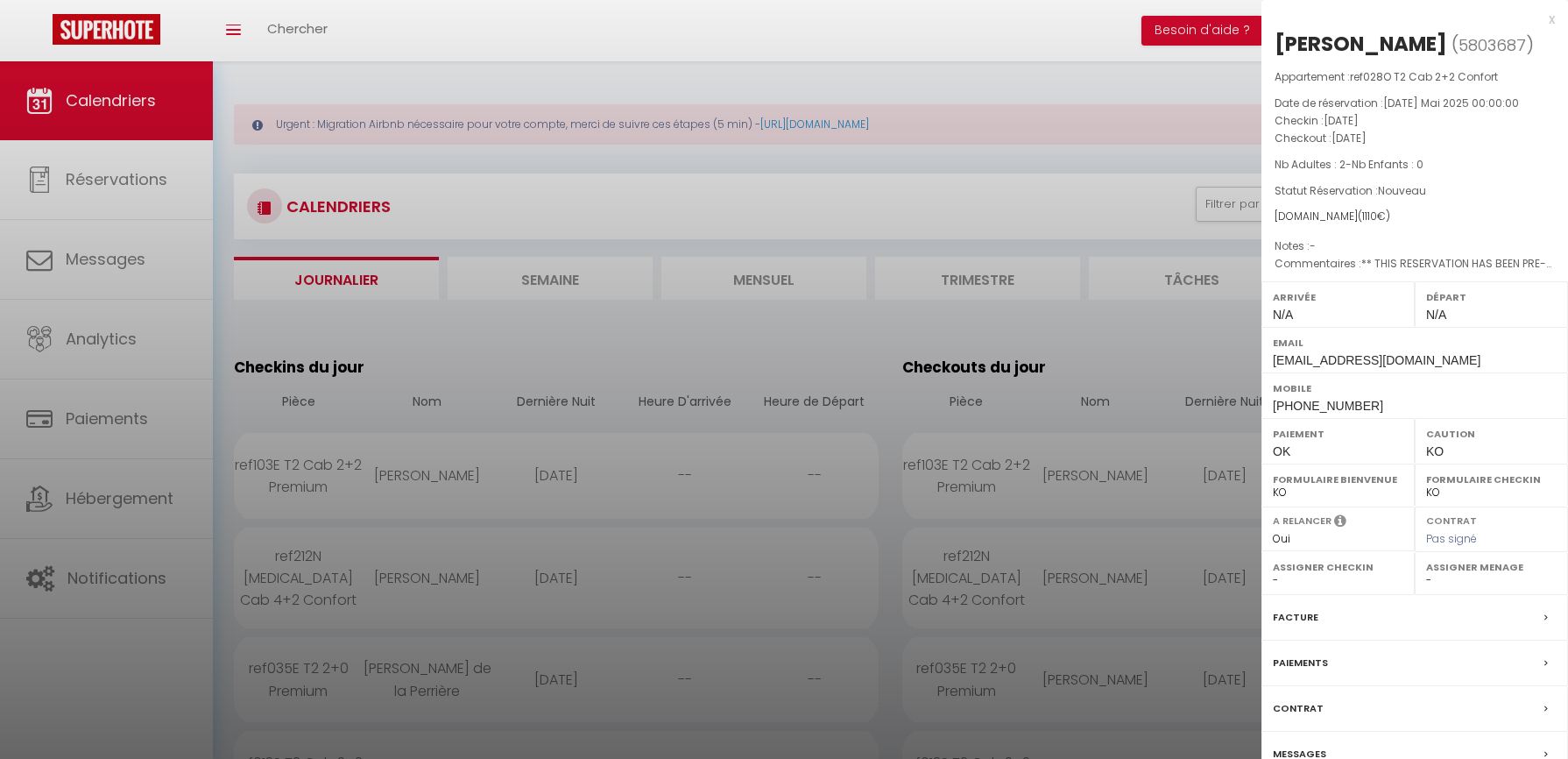
select select "0"
drag, startPoint x: 515, startPoint y: 341, endPoint x: 530, endPoint y: 289, distance: 54.1
click at [516, 337] on div at bounding box center [784, 380] width 1568 height 759
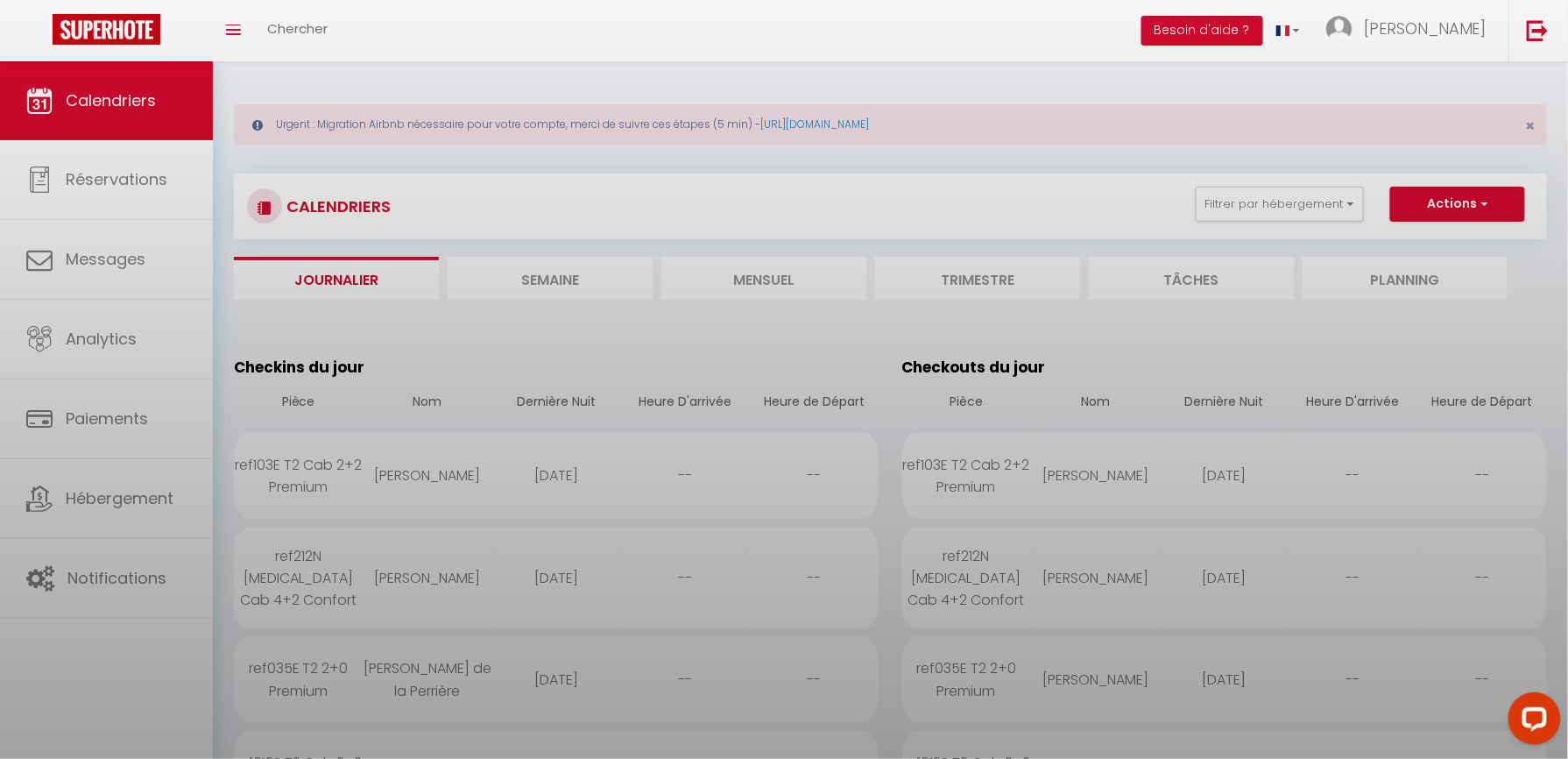
click at [530, 289] on div at bounding box center [784, 380] width 1568 height 759
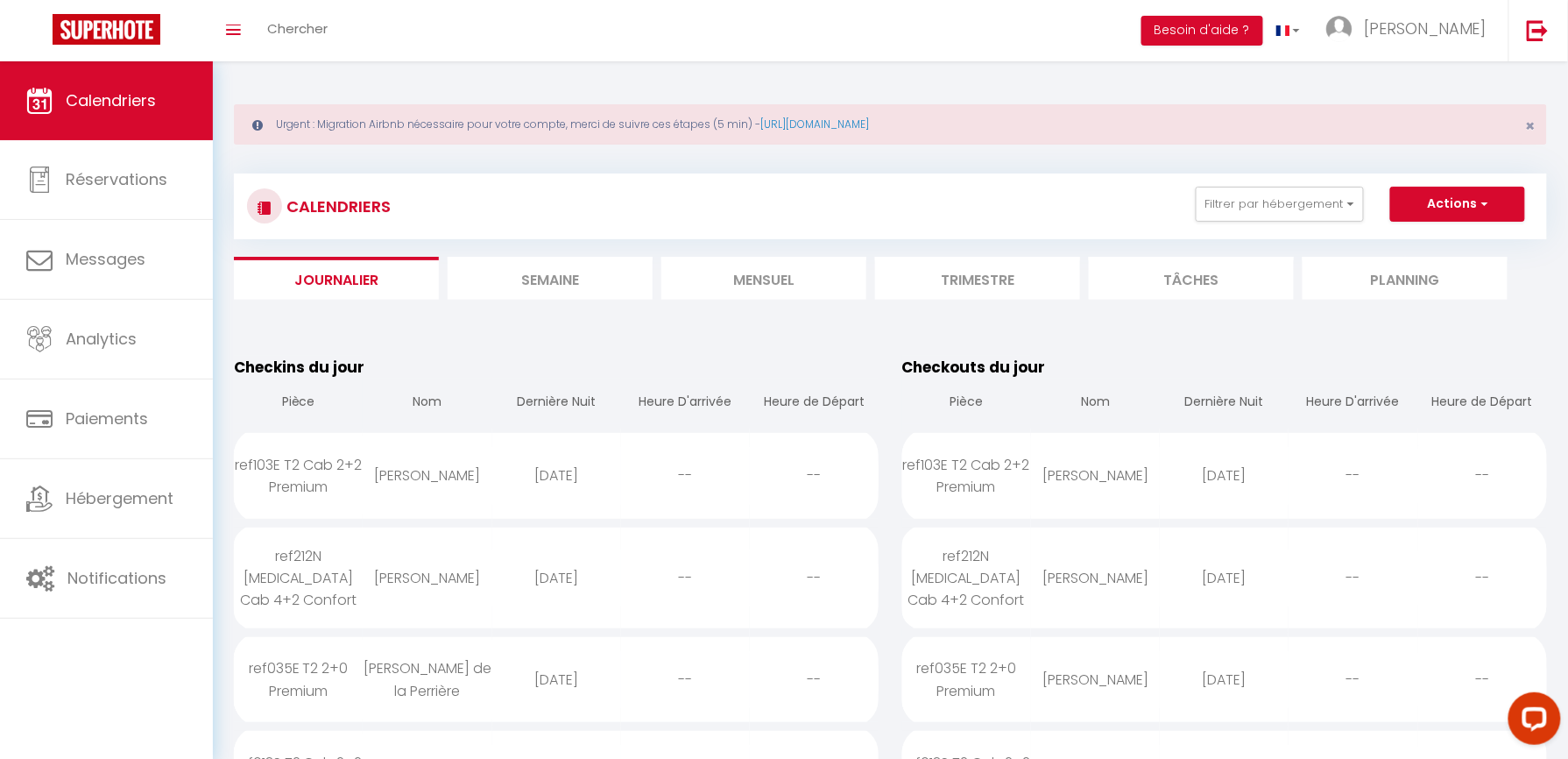
click at [534, 292] on li "Semaine" at bounding box center [550, 278] width 205 height 43
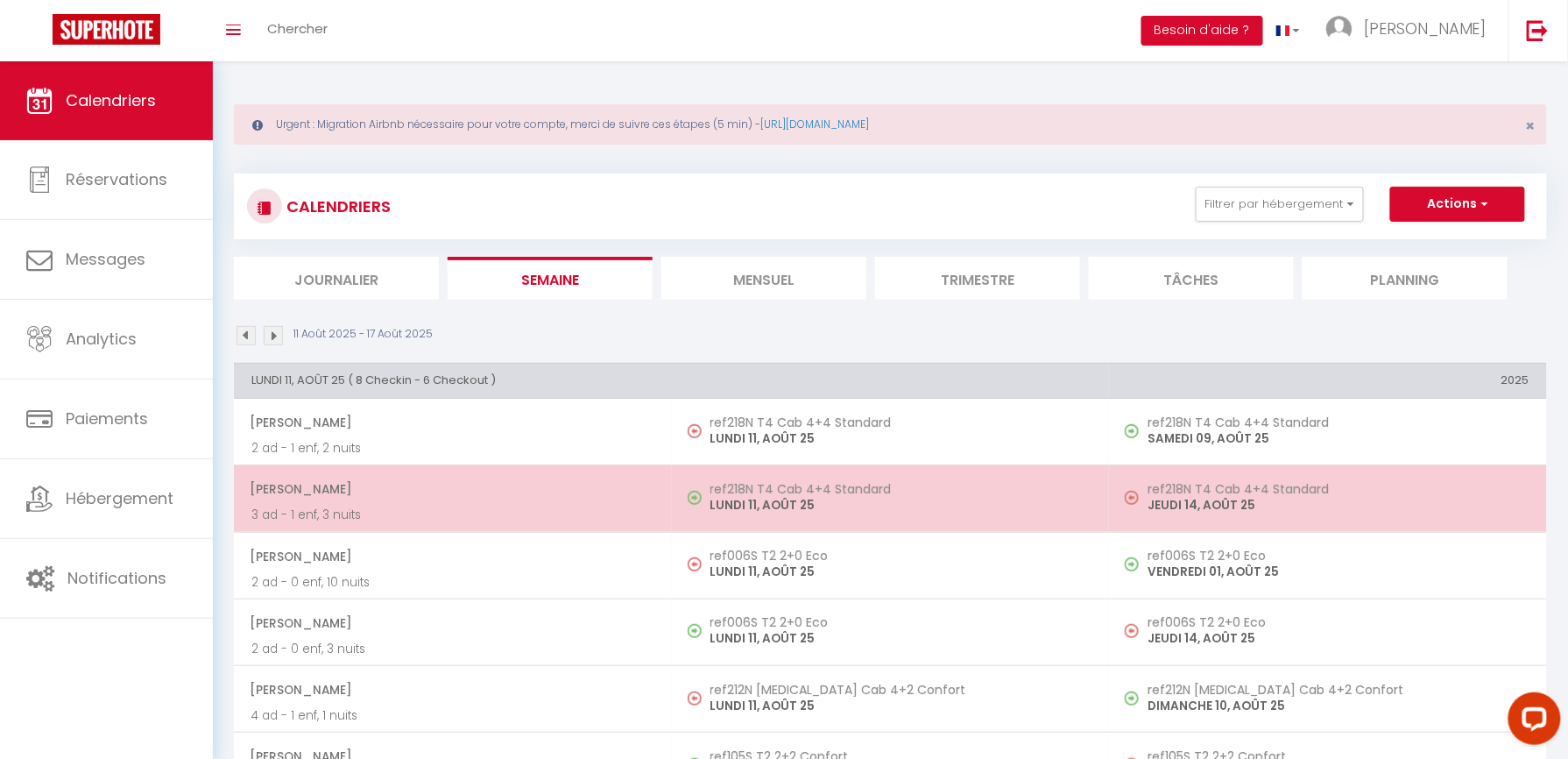
click at [488, 488] on span "[PERSON_NAME]" at bounding box center [452, 488] width 405 height 33
select select "KO"
select select "0"
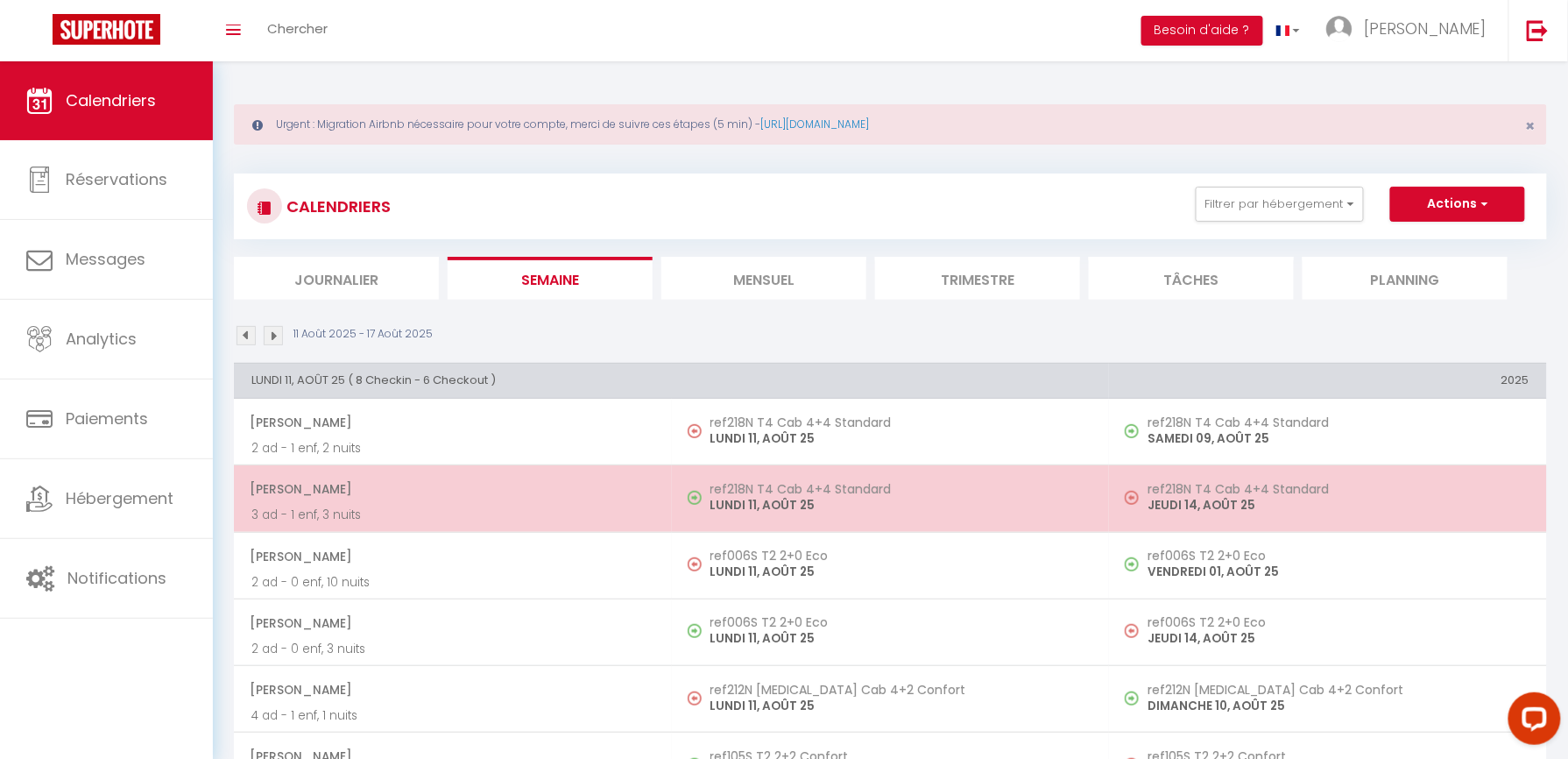
select select "1"
select select
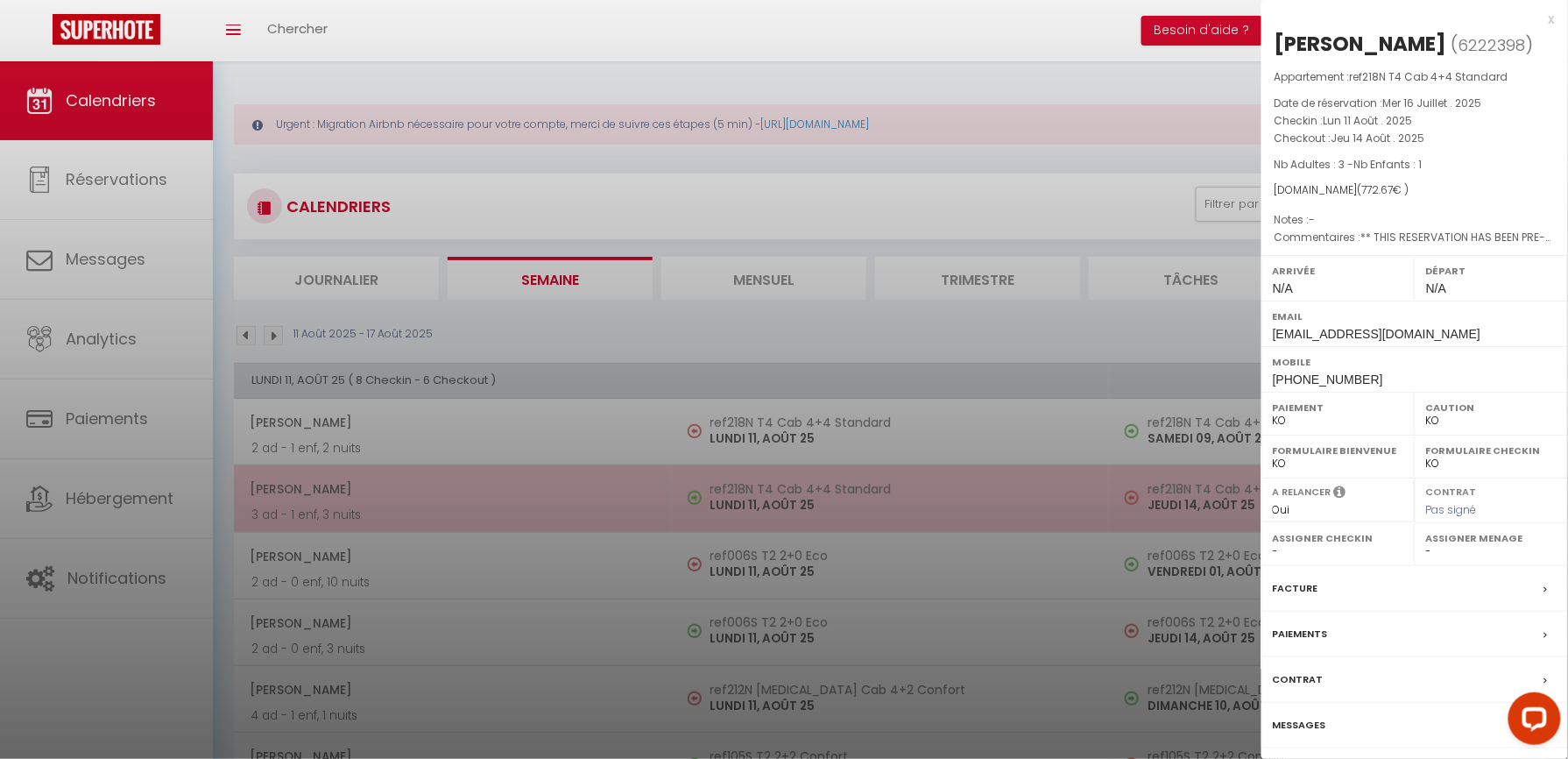
click at [488, 488] on div at bounding box center [784, 380] width 1568 height 759
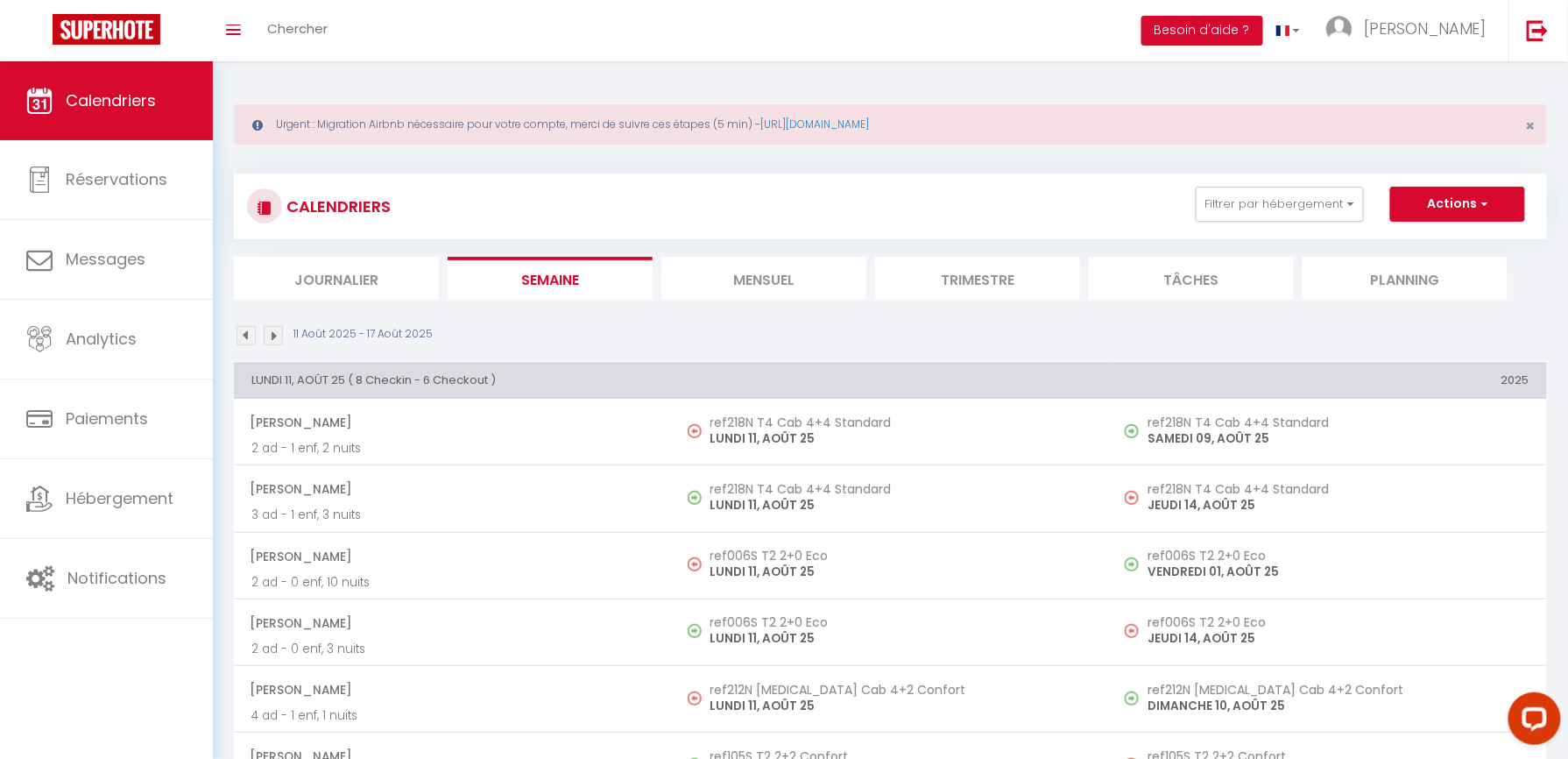
click at [284, 284] on li "Journalier" at bounding box center [336, 278] width 205 height 43
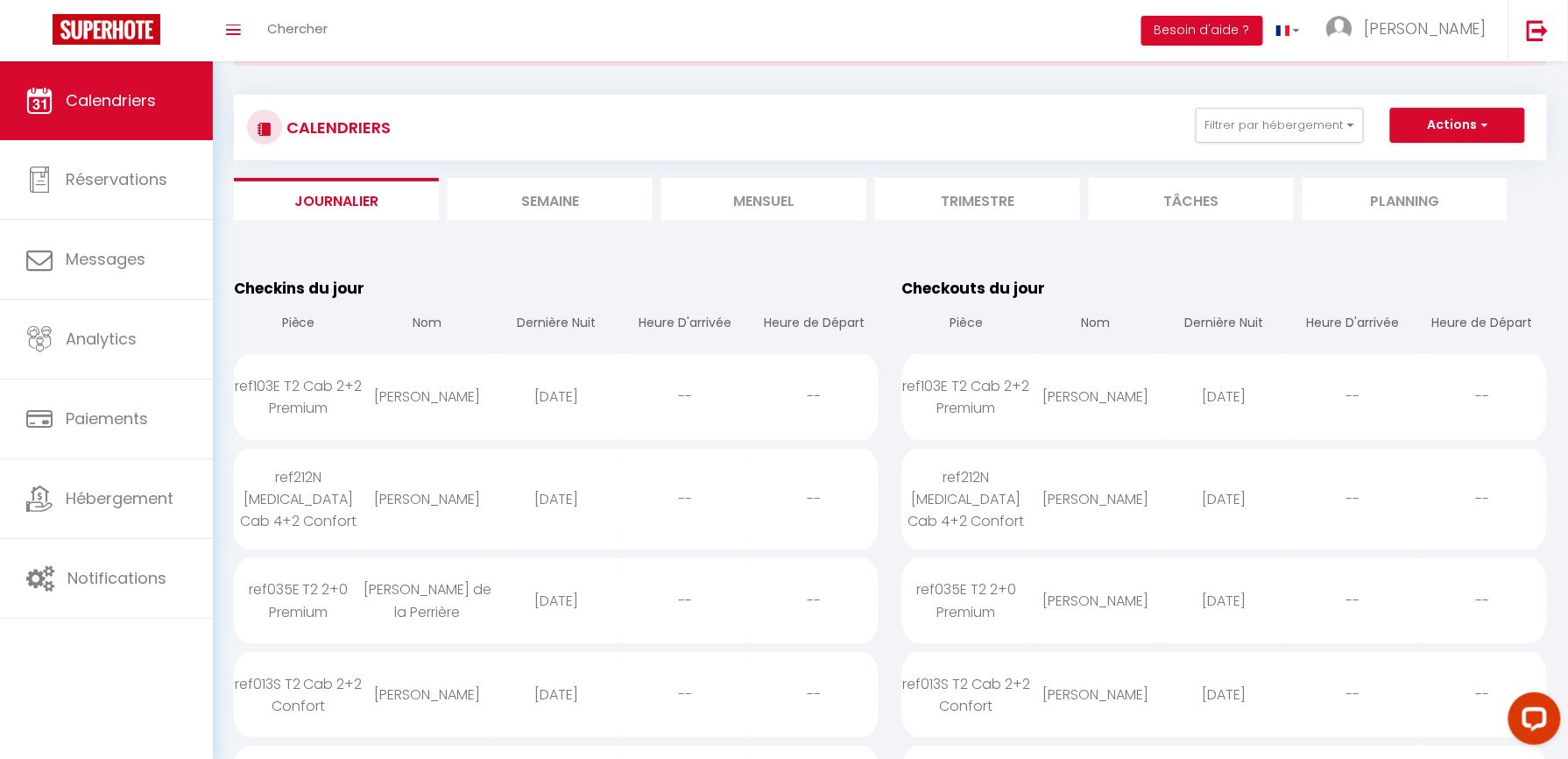
scroll to position [116, 0]
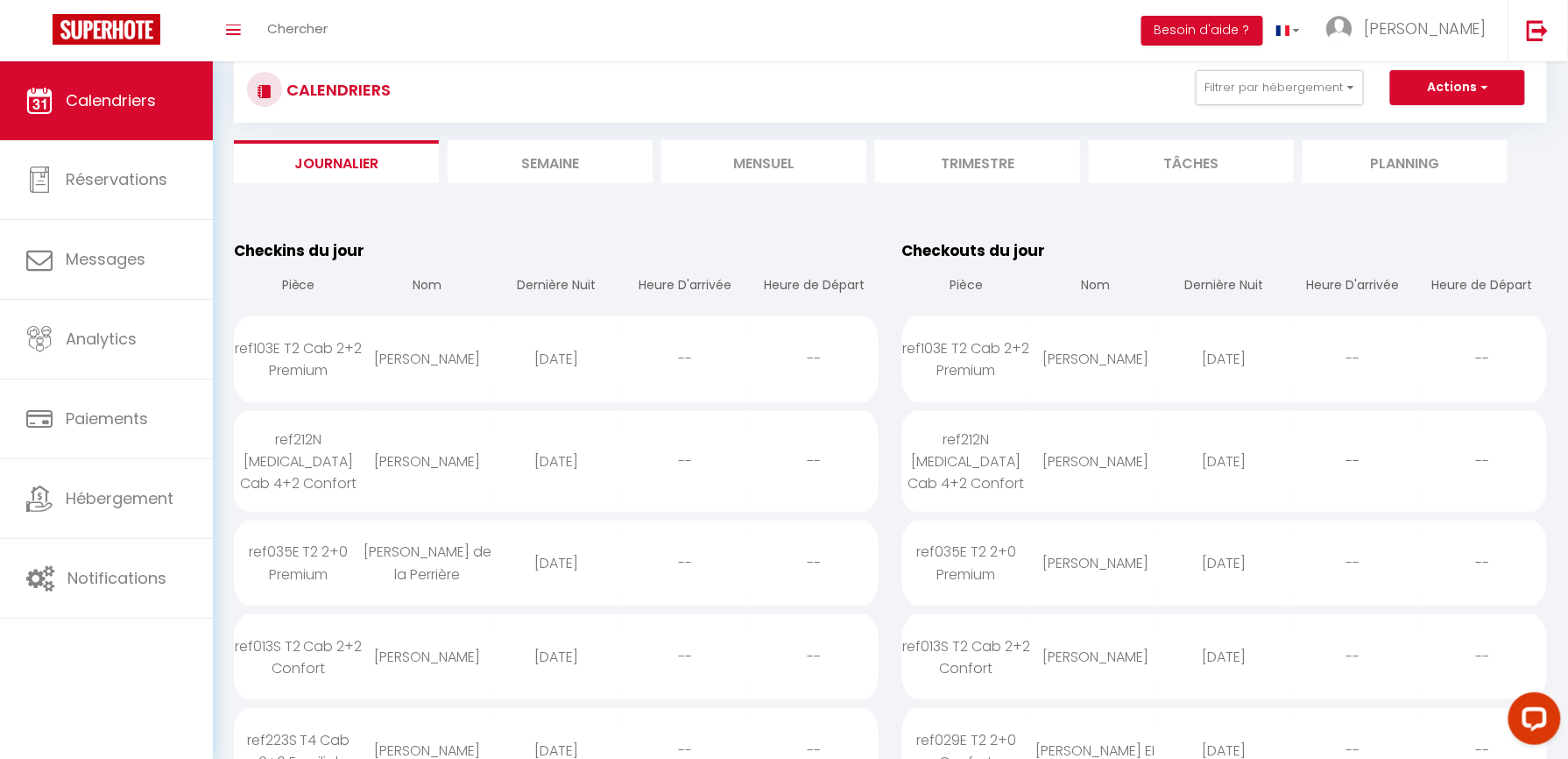
click at [464, 628] on div "[PERSON_NAME]" at bounding box center [426, 657] width 129 height 57
select select "0"
select select "1"
select select
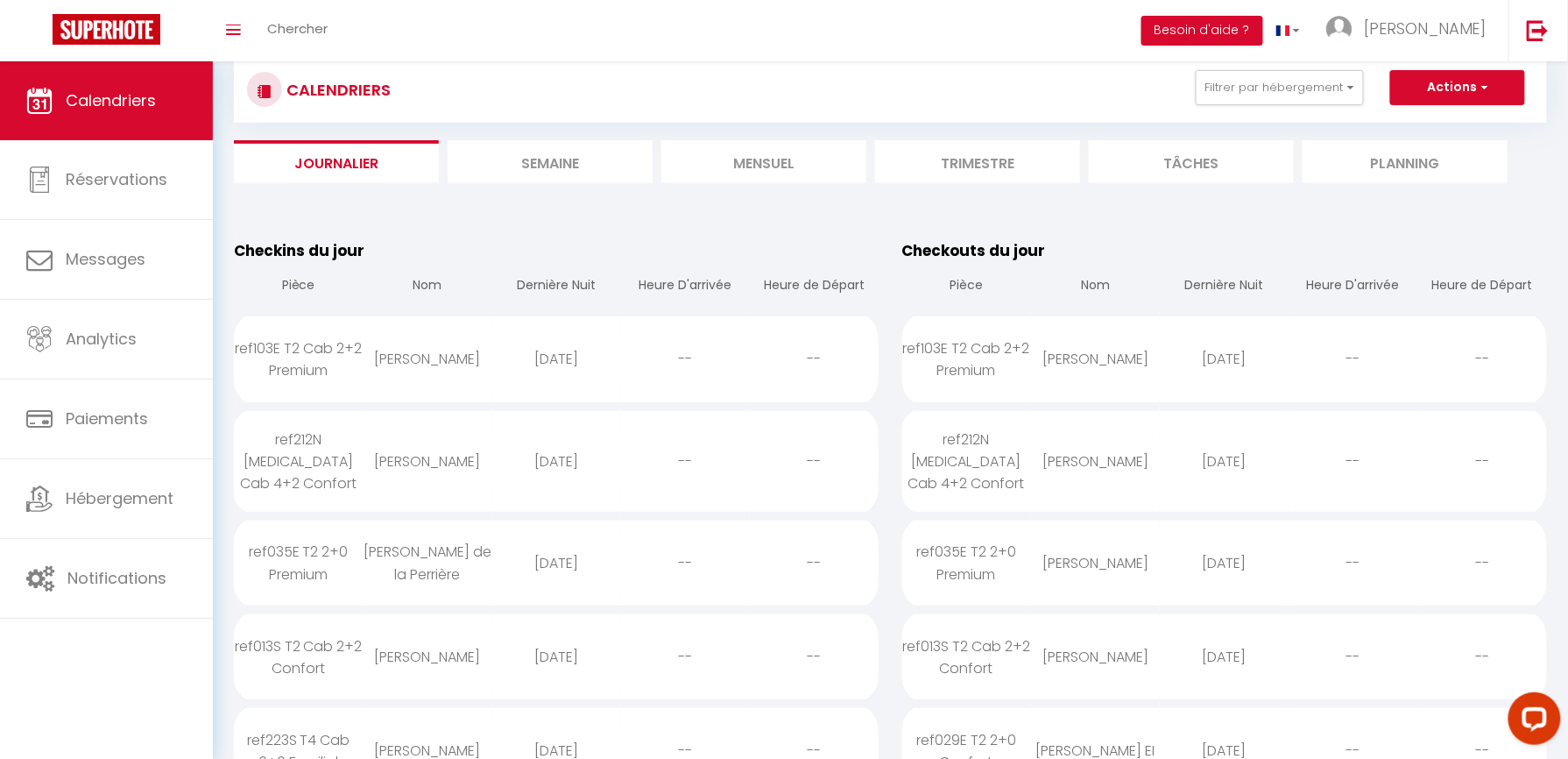
select select
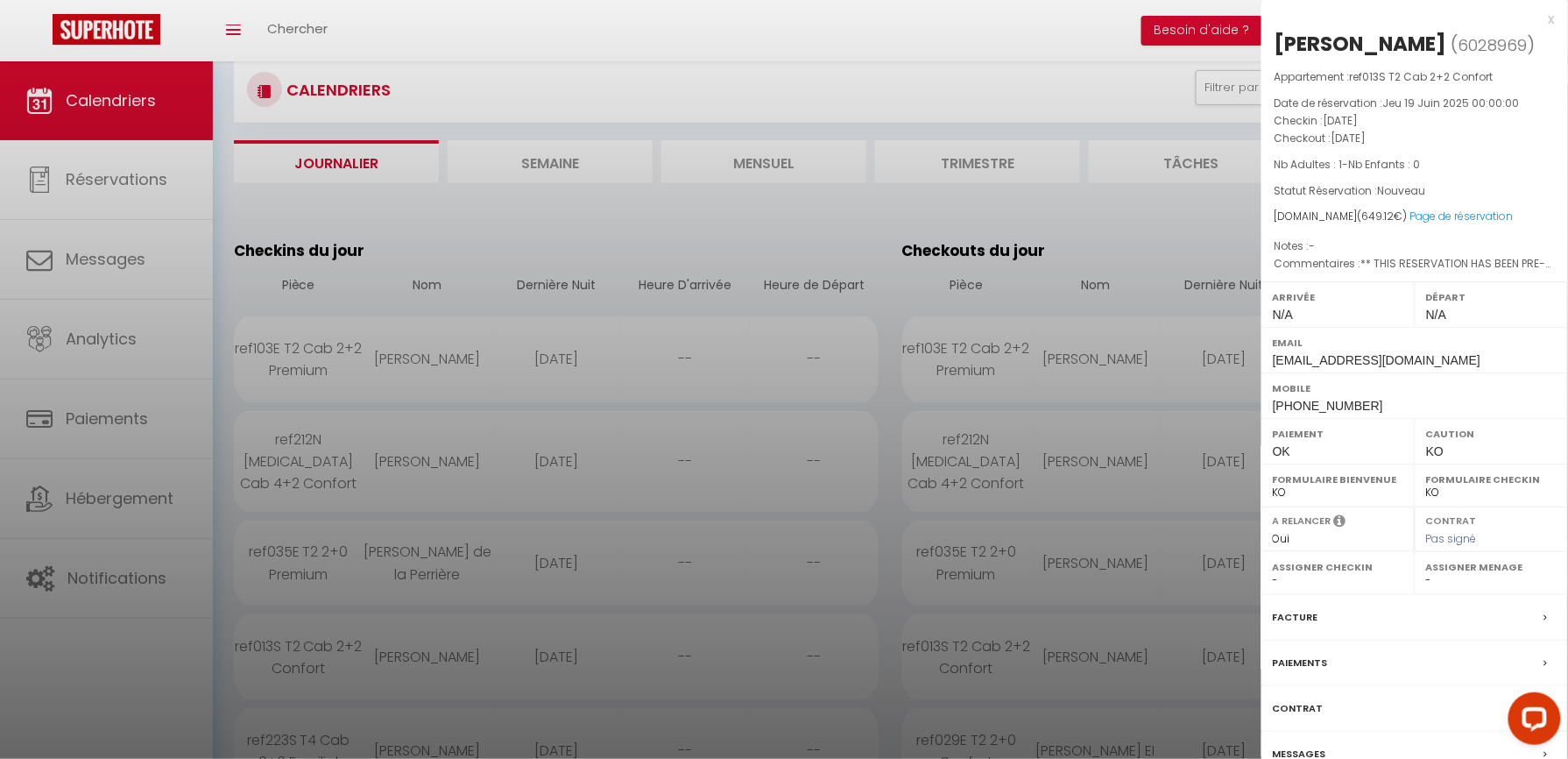
click at [829, 207] on div at bounding box center [784, 380] width 1568 height 759
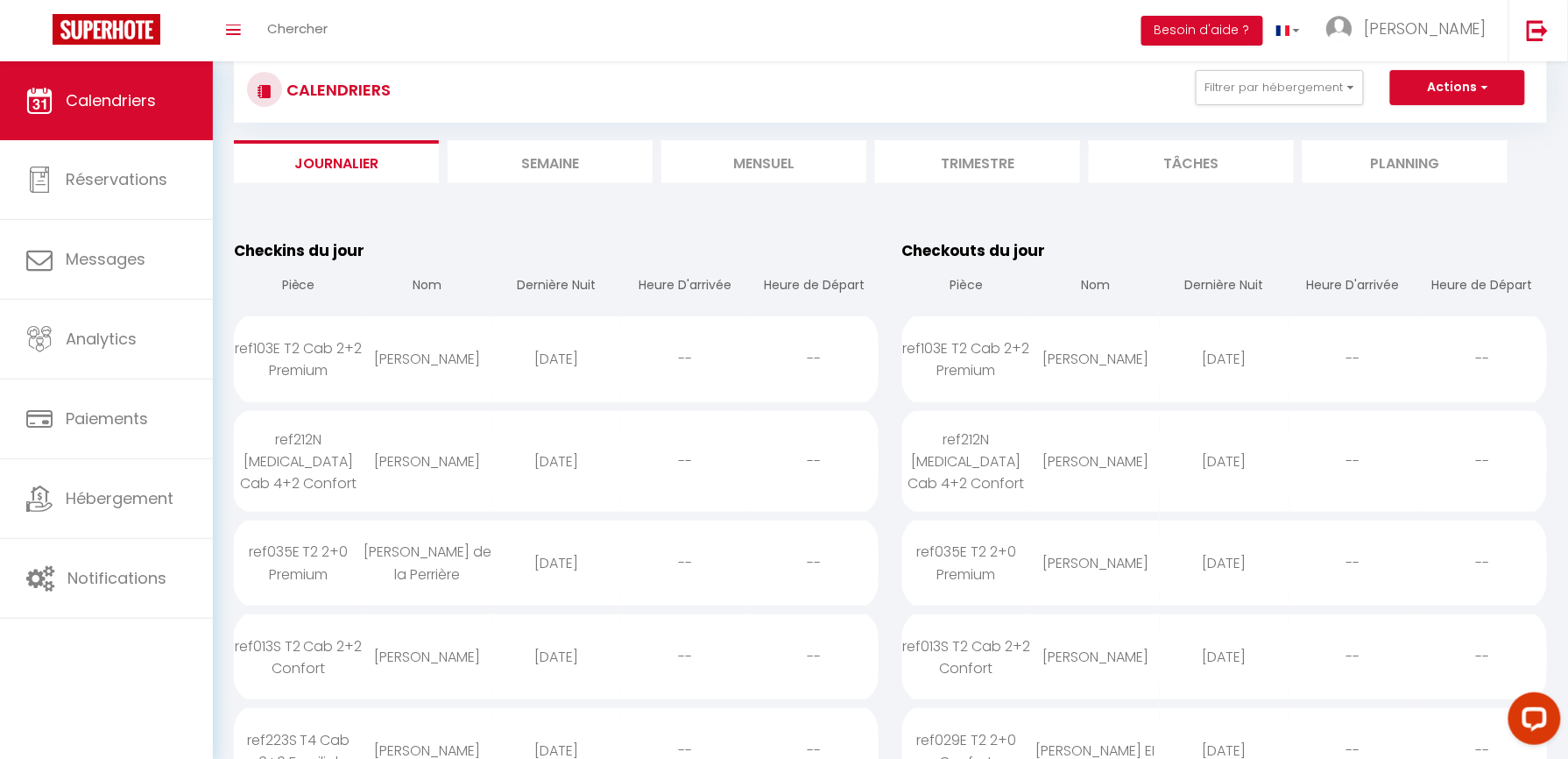
click at [455, 635] on div "[PERSON_NAME]" at bounding box center [426, 657] width 129 height 57
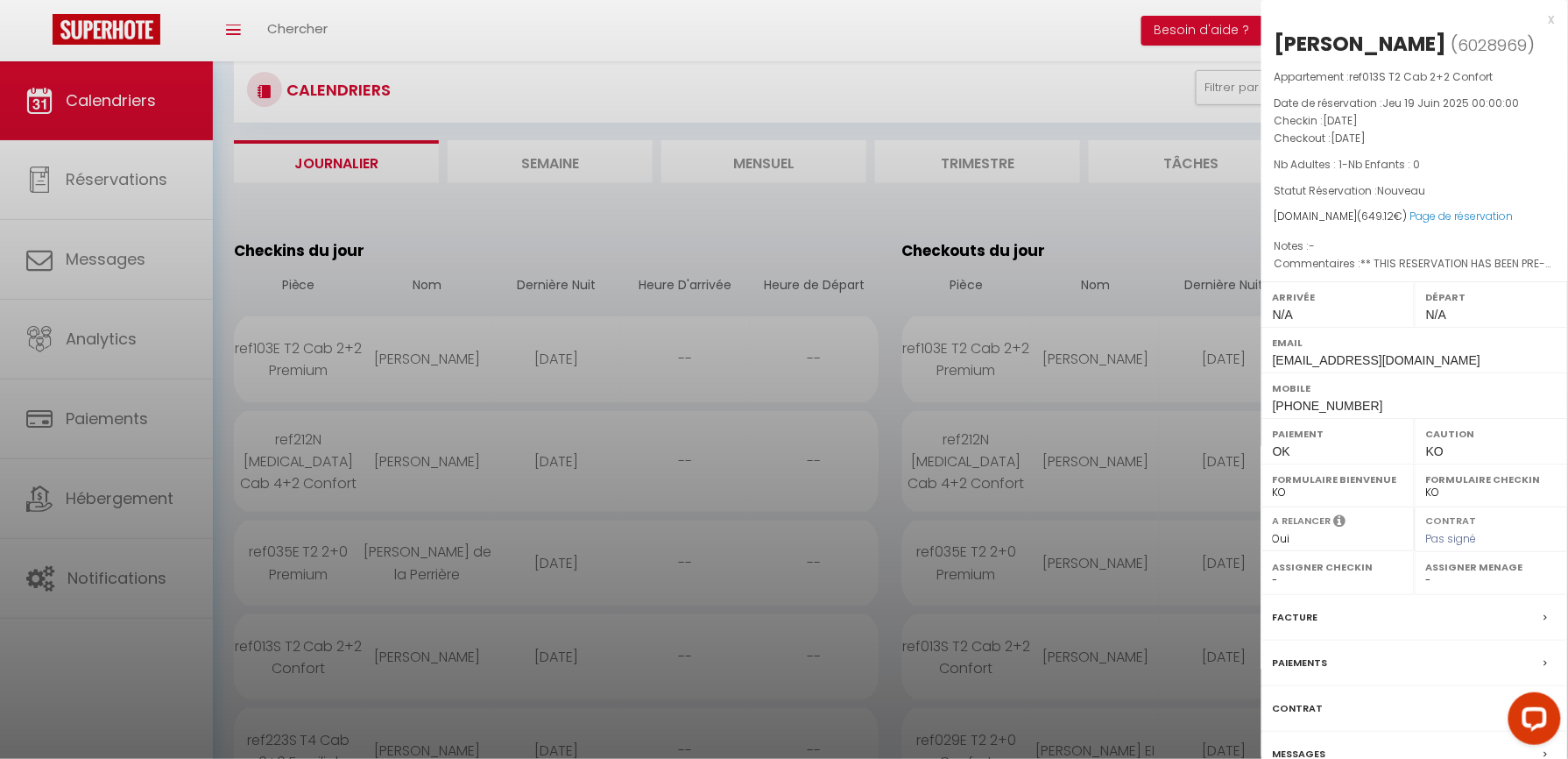
click at [487, 163] on div at bounding box center [784, 380] width 1568 height 759
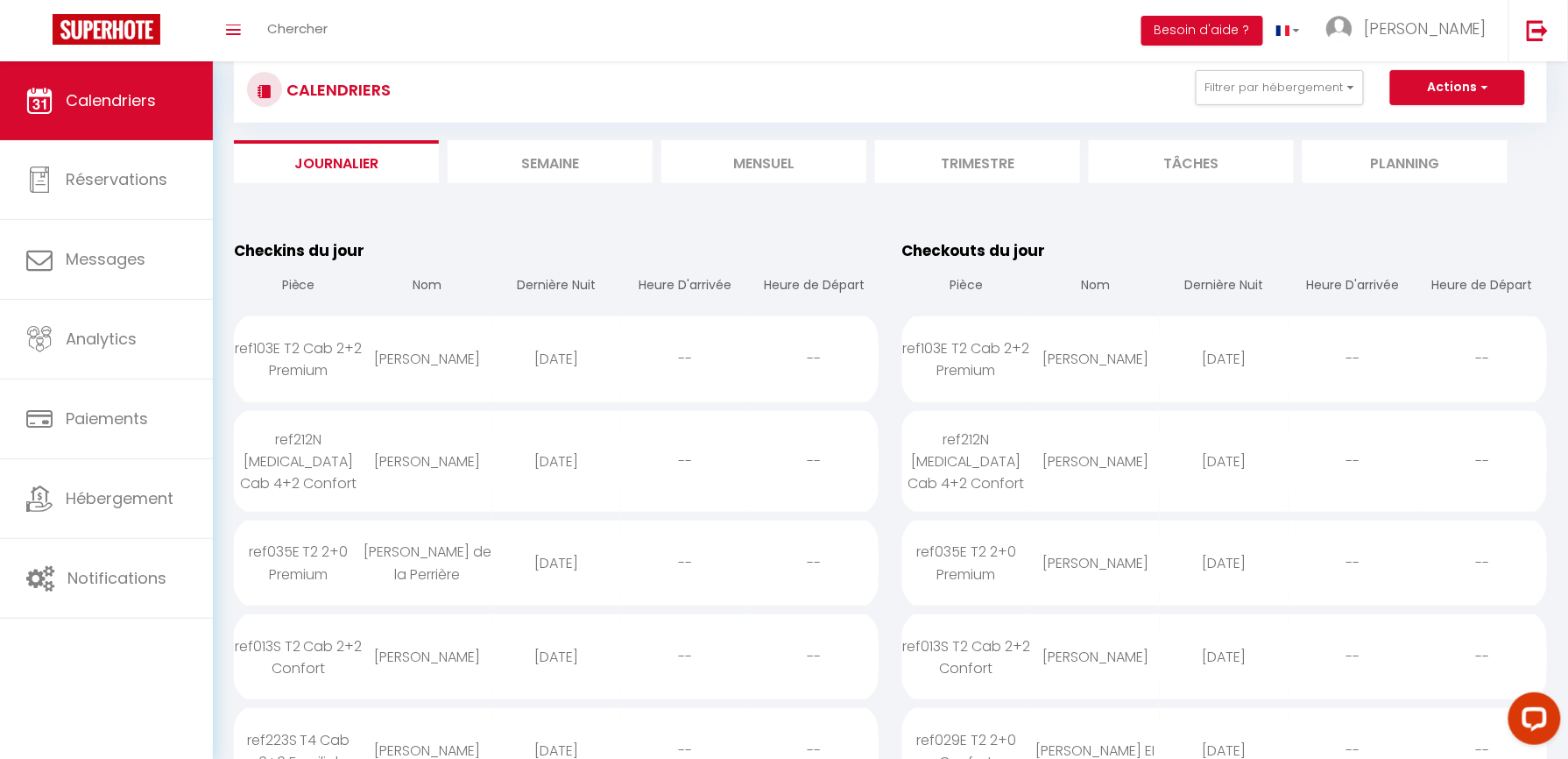
click at [520, 163] on li "Semaine" at bounding box center [550, 162] width 205 height 43
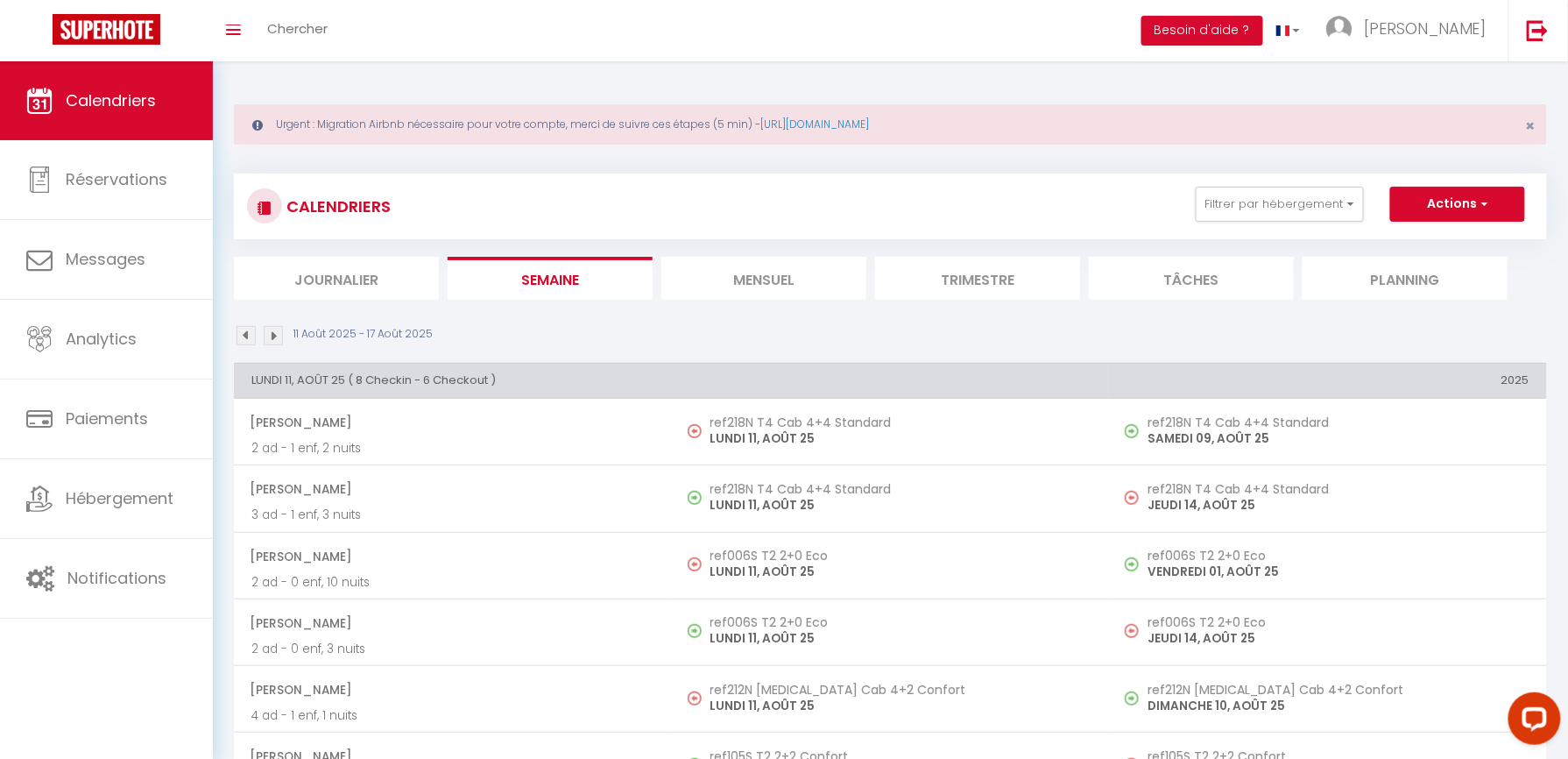
click at [346, 285] on li "Journalier" at bounding box center [336, 278] width 205 height 43
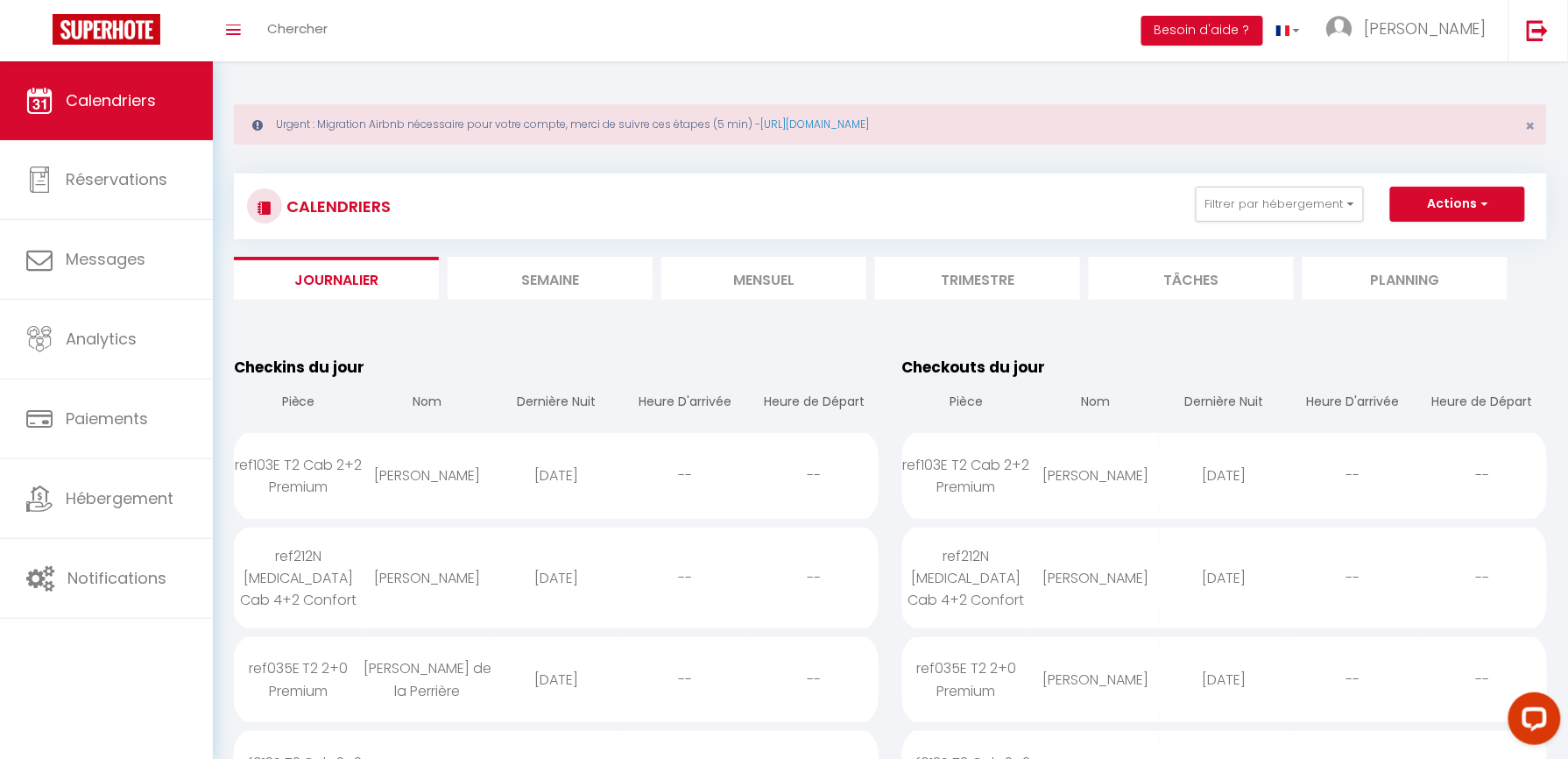
click at [532, 286] on li "Semaine" at bounding box center [550, 278] width 205 height 43
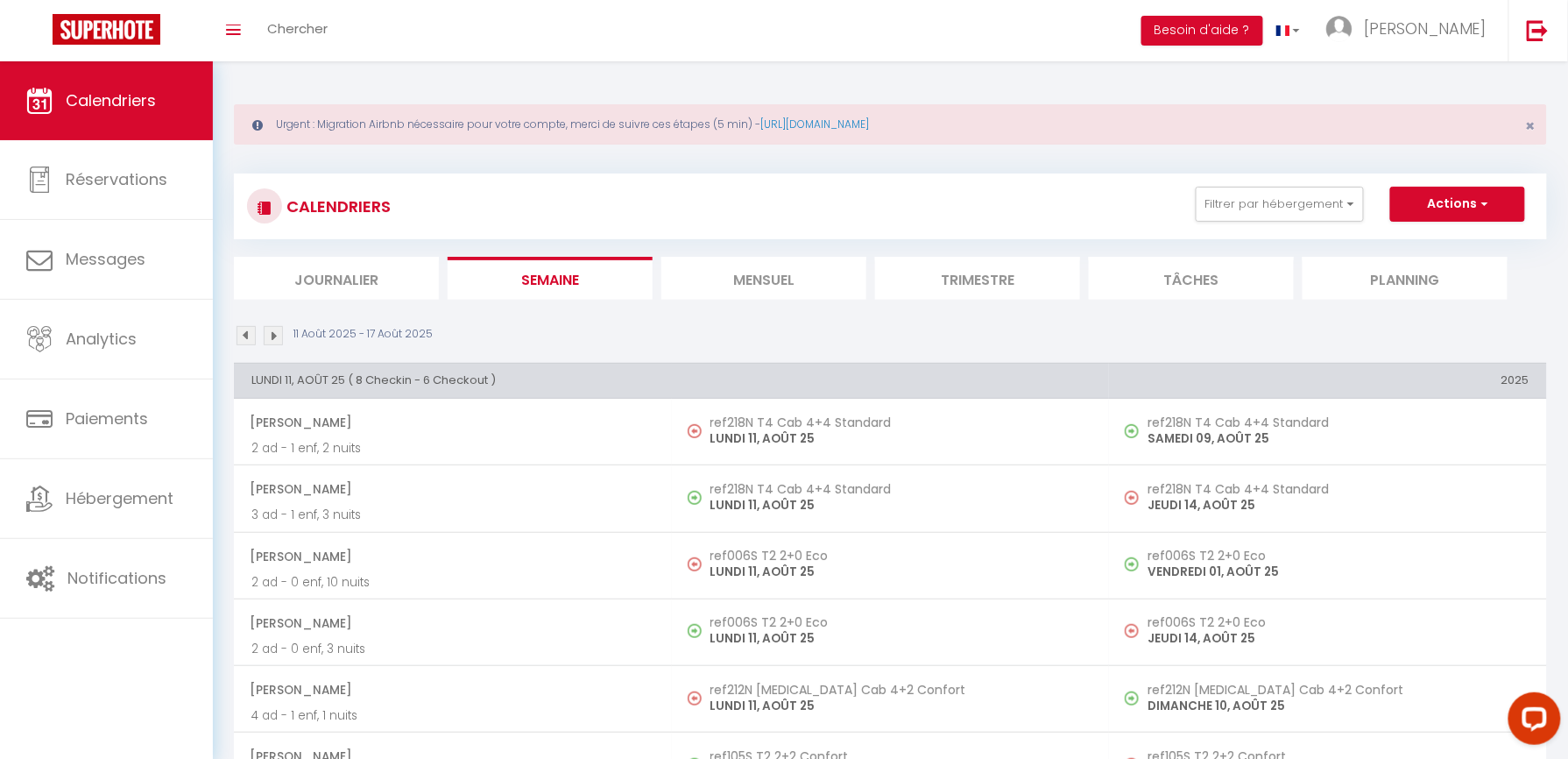
click at [254, 333] on img at bounding box center [246, 335] width 20 height 20
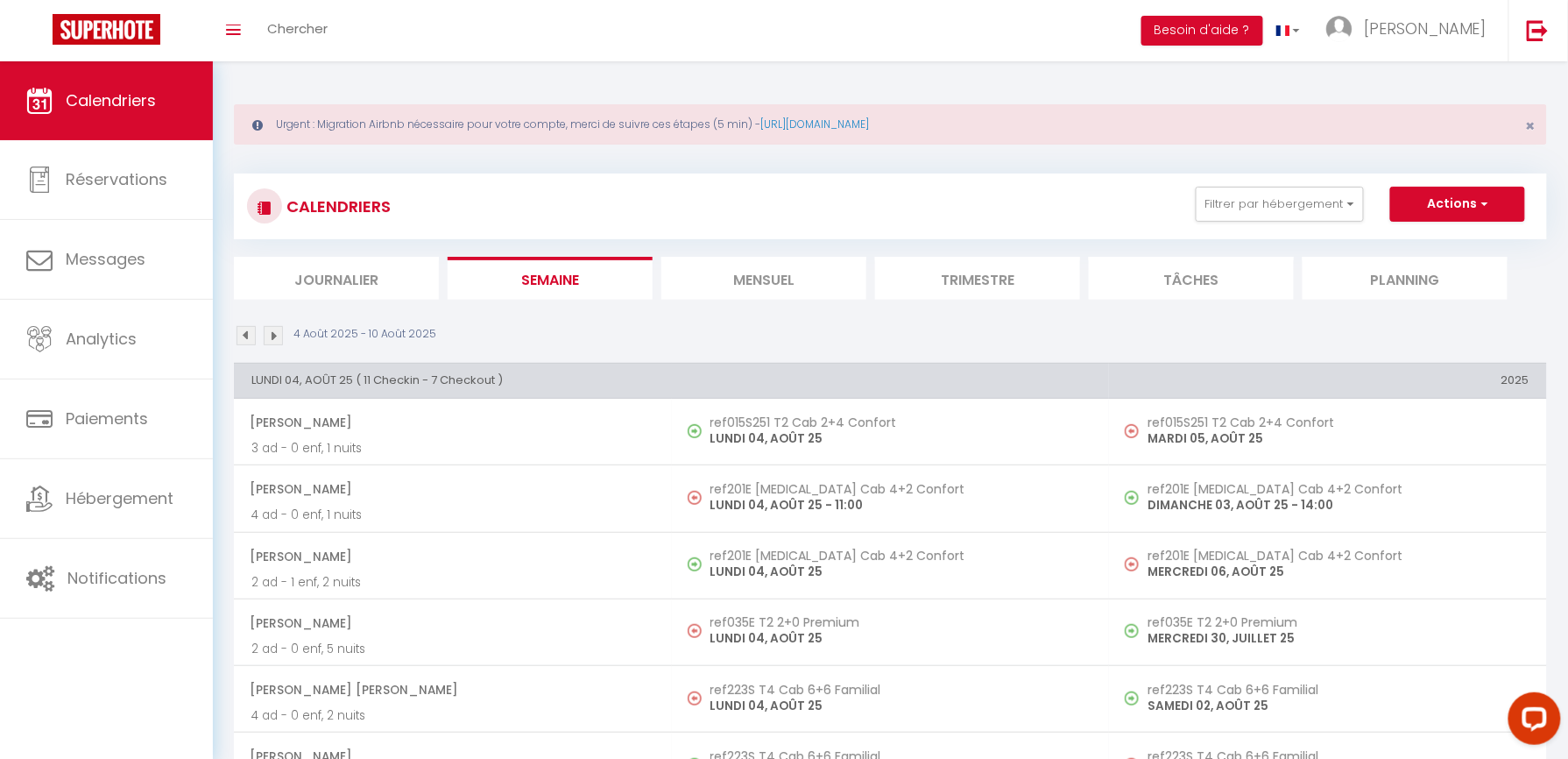
click at [275, 332] on img at bounding box center [273, 335] width 20 height 20
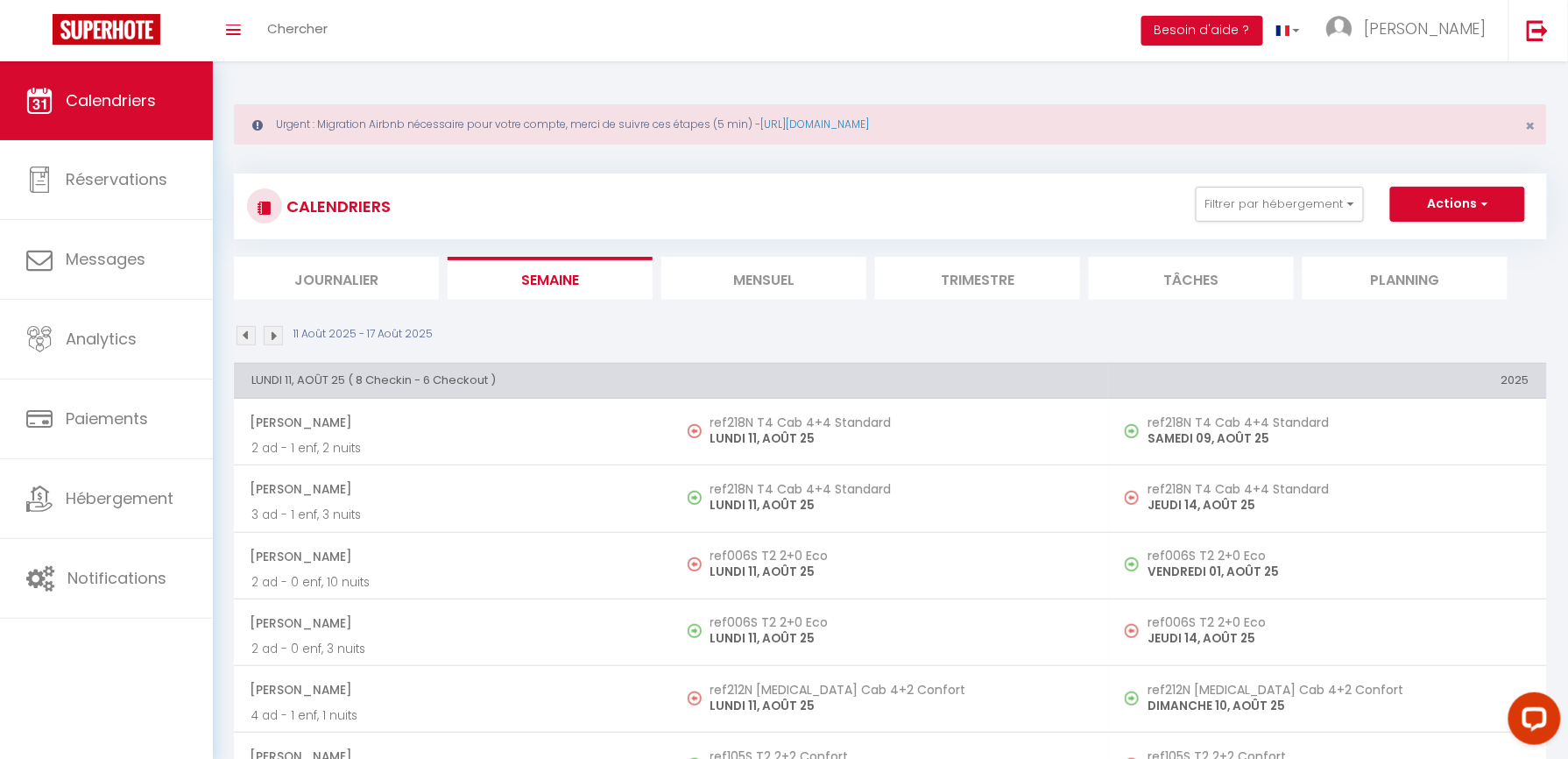
click at [1536, 135] on div "Urgent : Migration Airbnb nécessaire pour votre compte, merci de suivre ces éta…" at bounding box center [890, 124] width 1314 height 40
click at [1535, 132] on span "×" at bounding box center [1530, 125] width 9 height 22
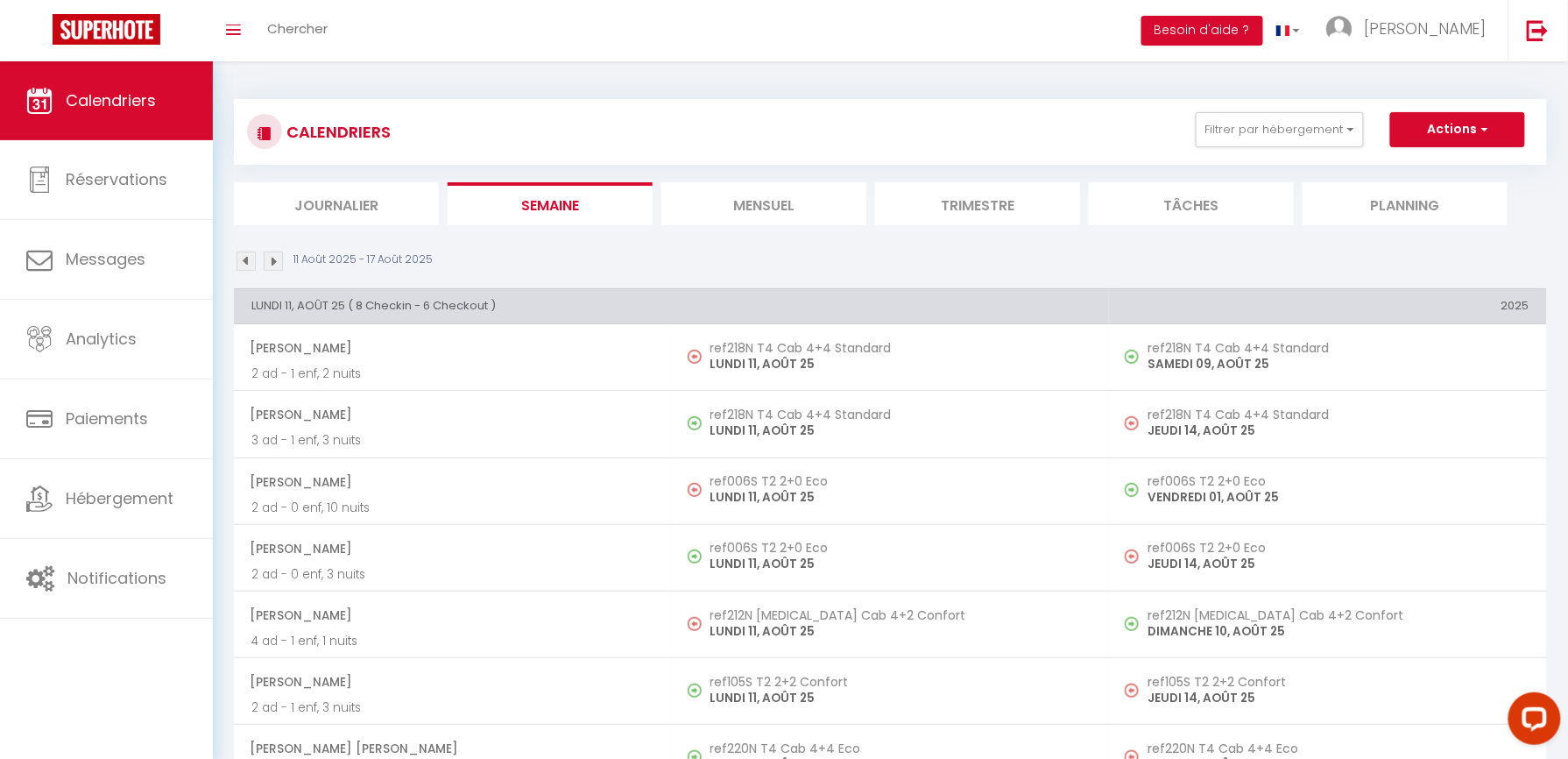
click at [320, 196] on li "Journalier" at bounding box center [336, 204] width 205 height 43
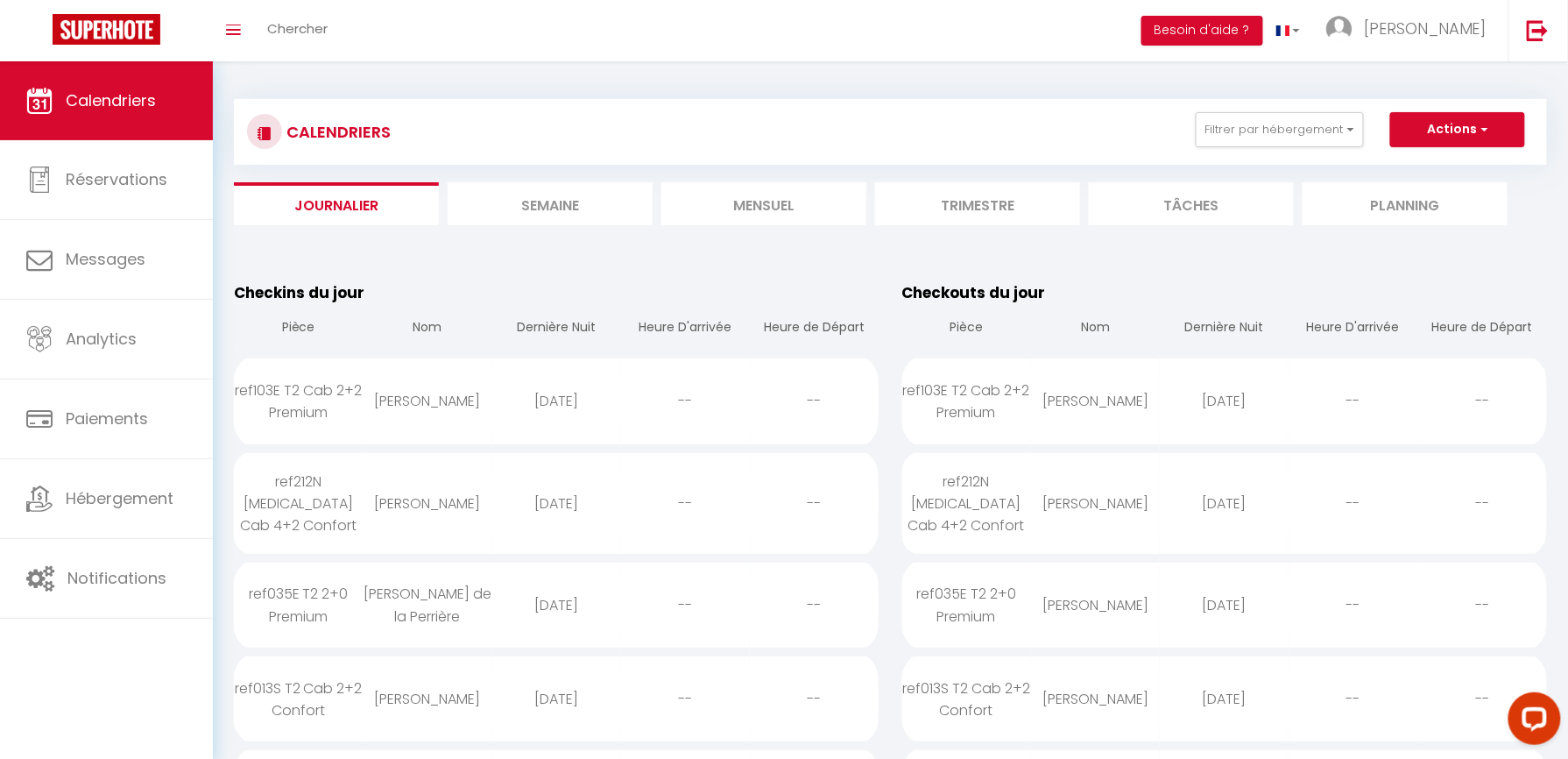
click at [519, 190] on li "Semaine" at bounding box center [550, 204] width 205 height 43
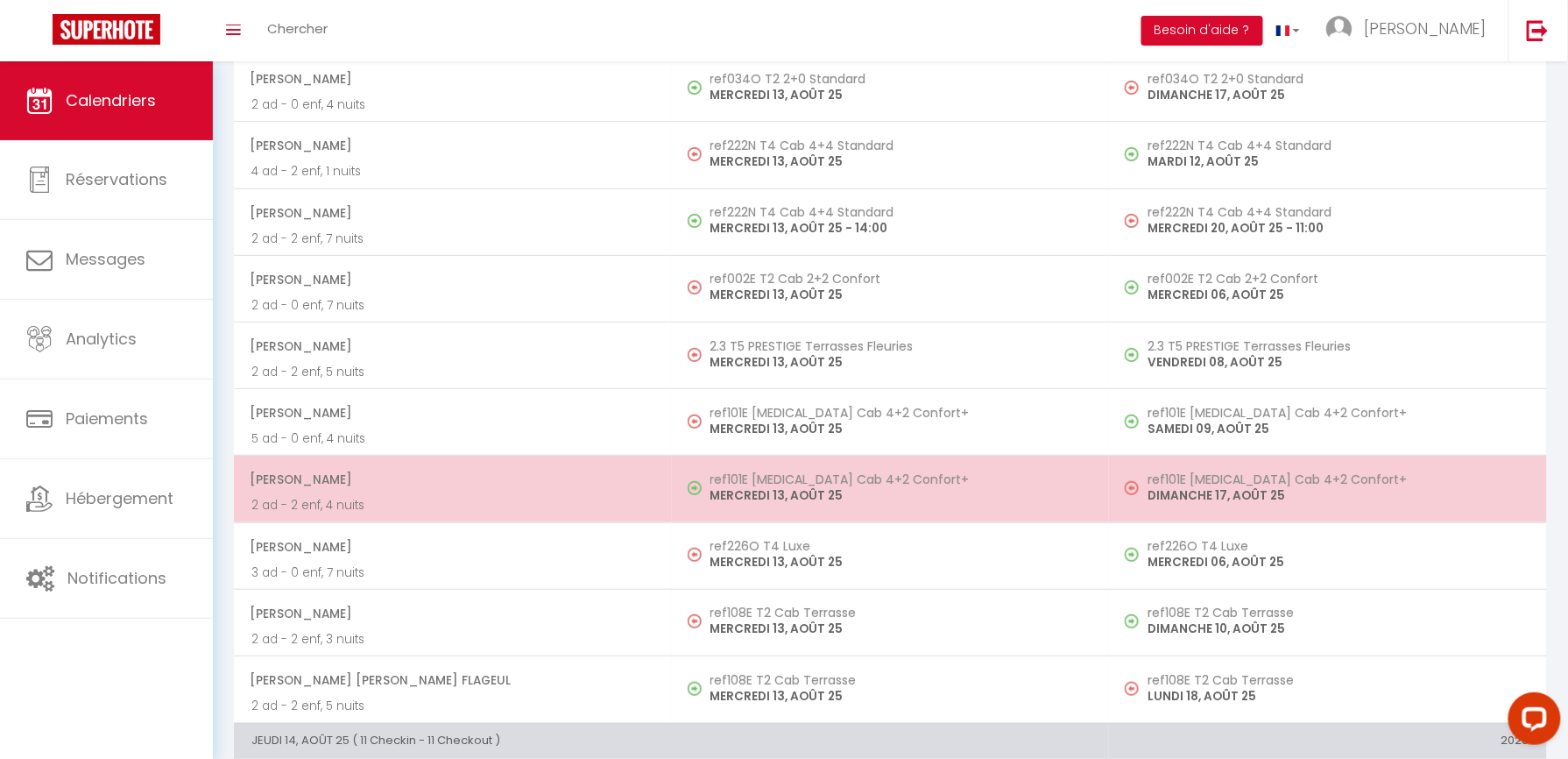
scroll to position [2454, 0]
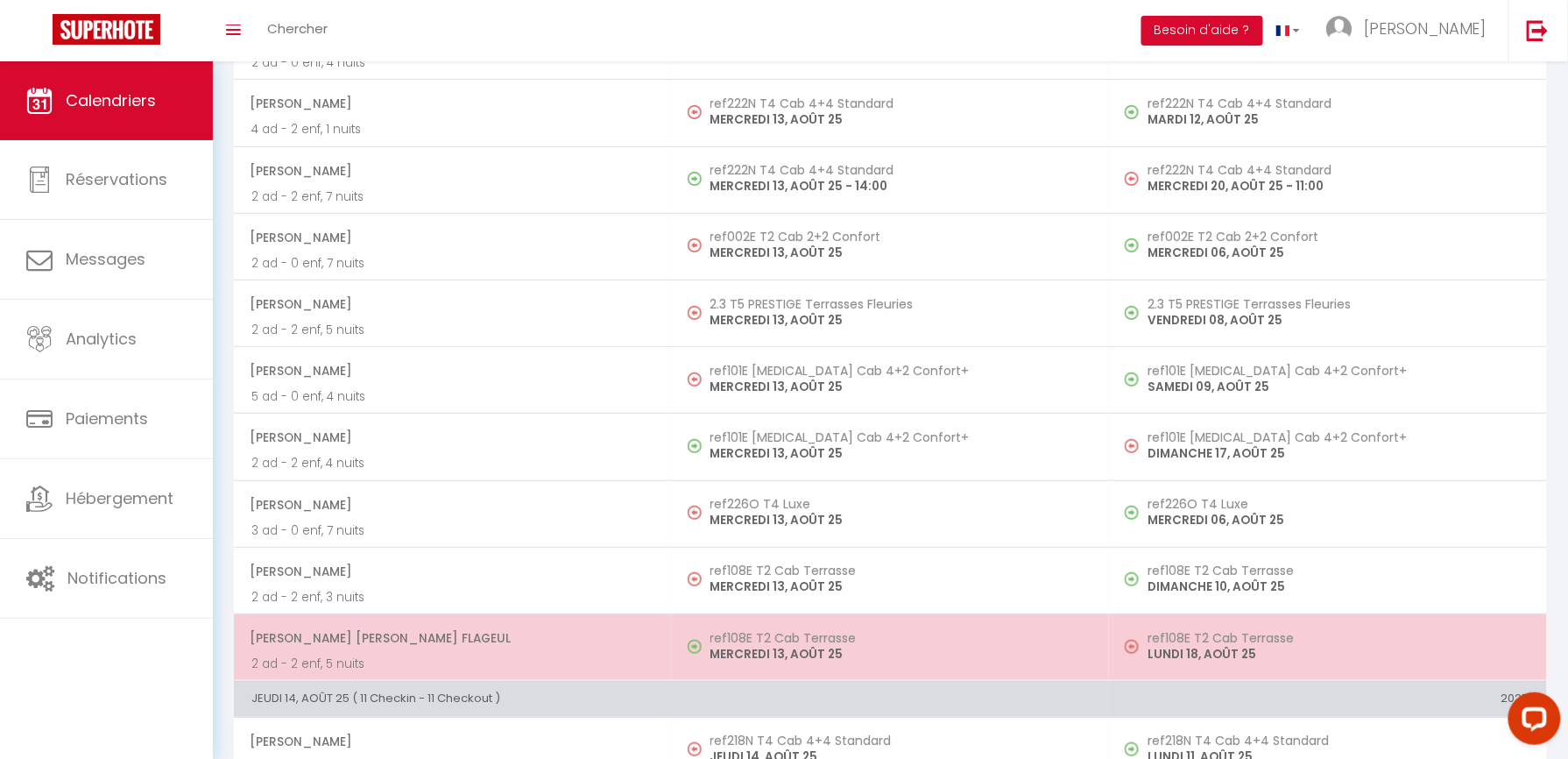
click at [557, 674] on p "2 ad - 2 enf, 5 nuits" at bounding box center [453, 664] width 403 height 19
select select "OK"
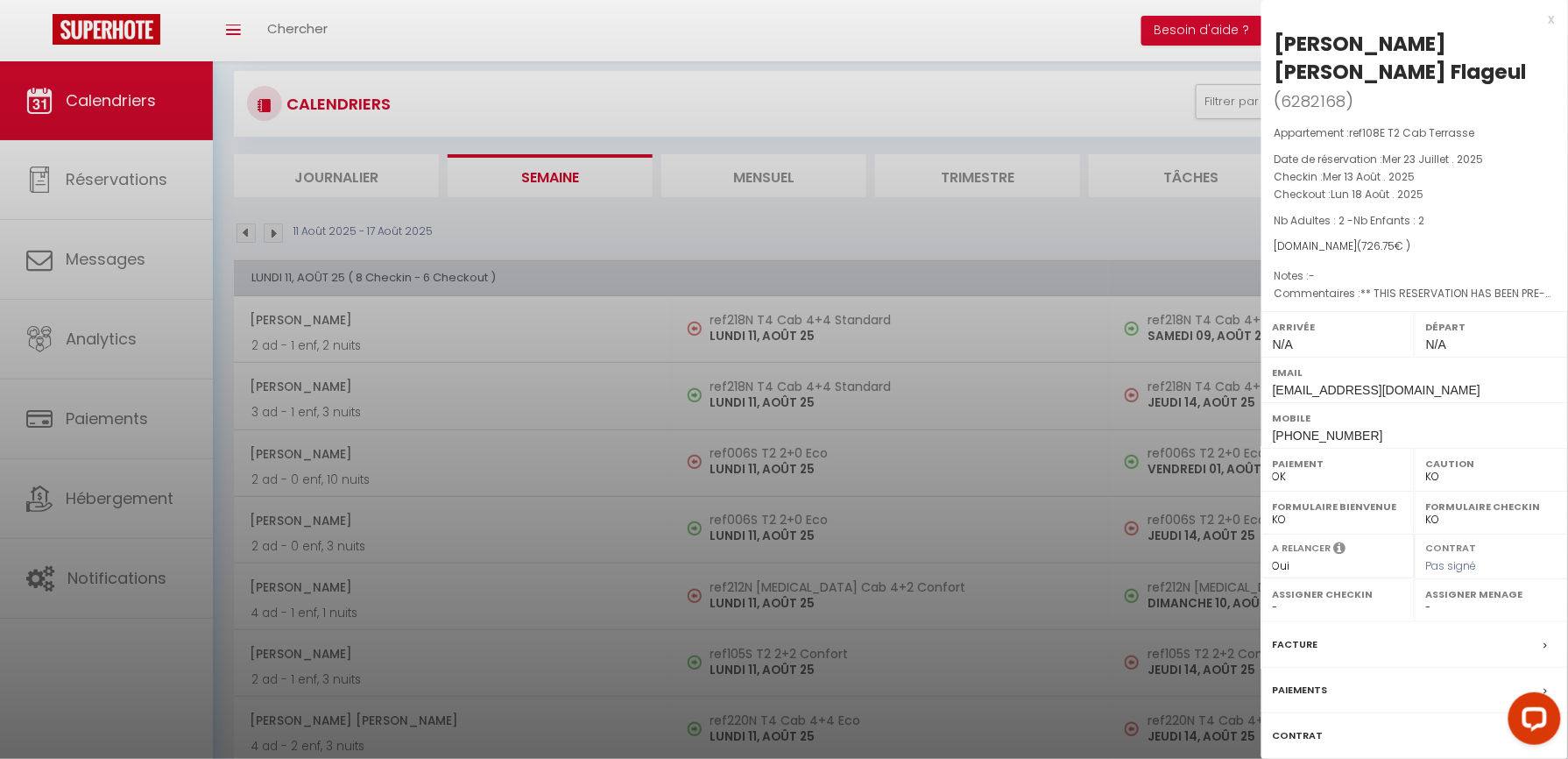
scroll to position [0, 0]
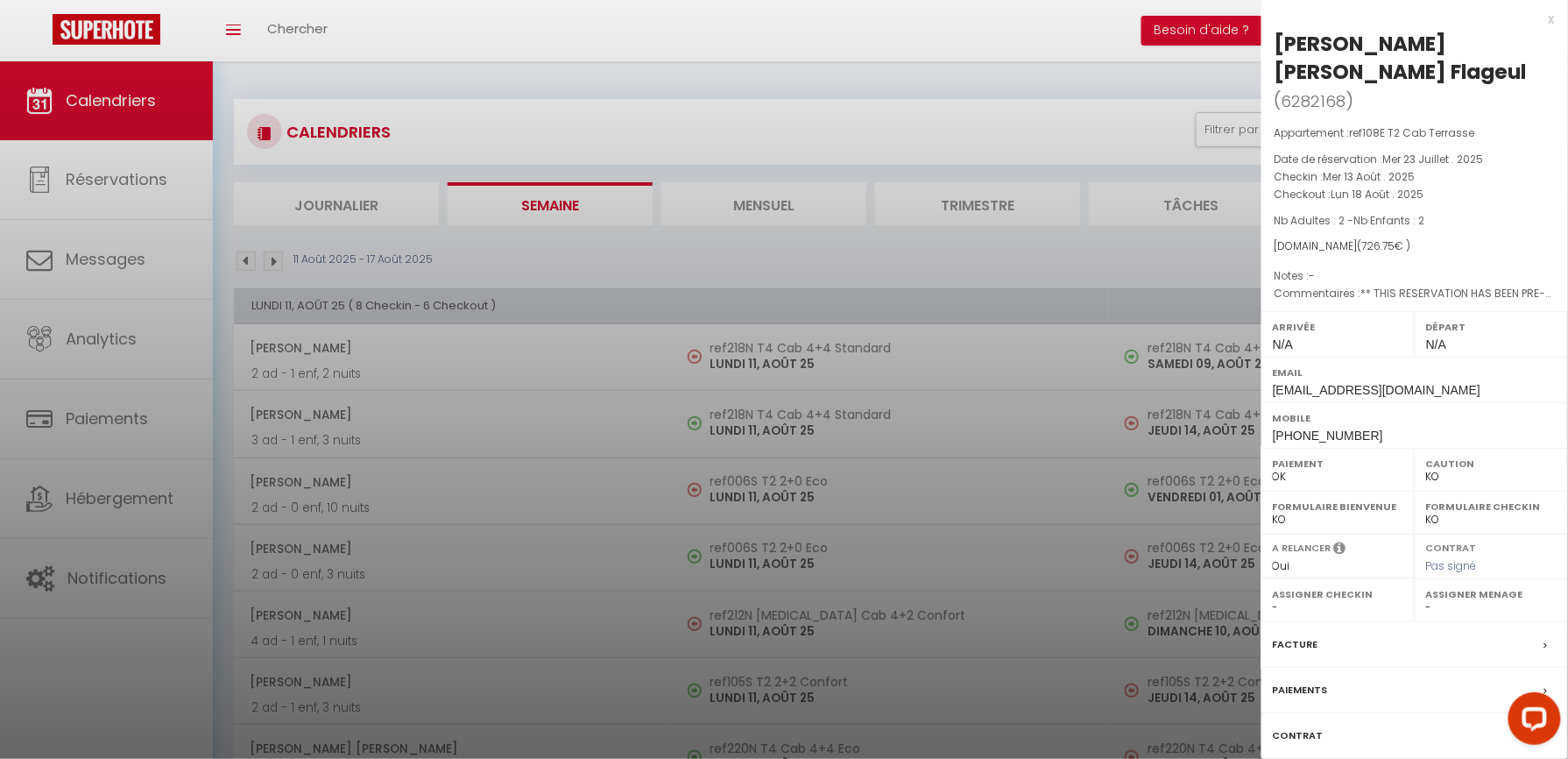
click at [312, 210] on div at bounding box center [784, 380] width 1568 height 759
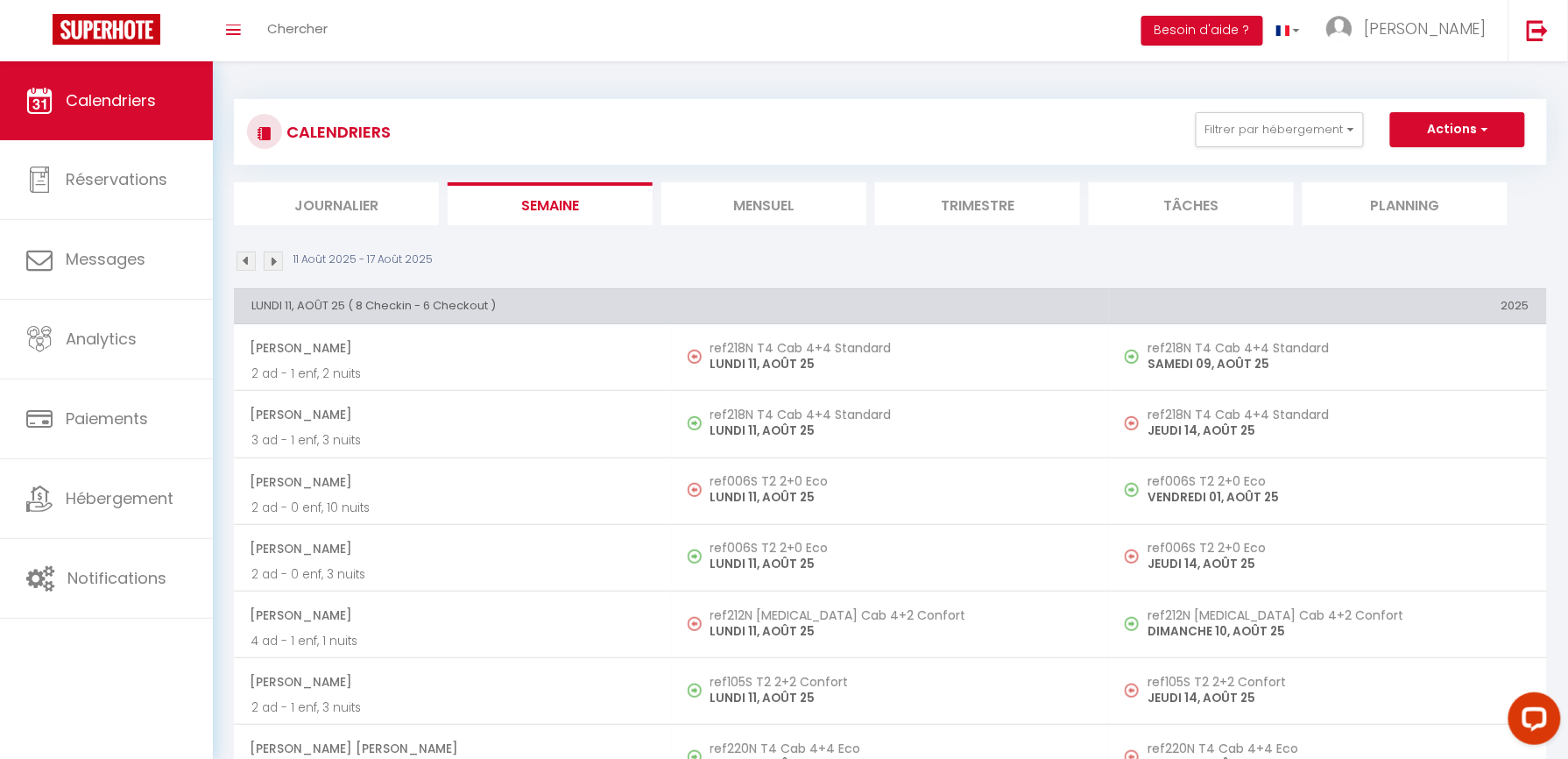
click at [312, 210] on li "Journalier" at bounding box center [336, 204] width 205 height 43
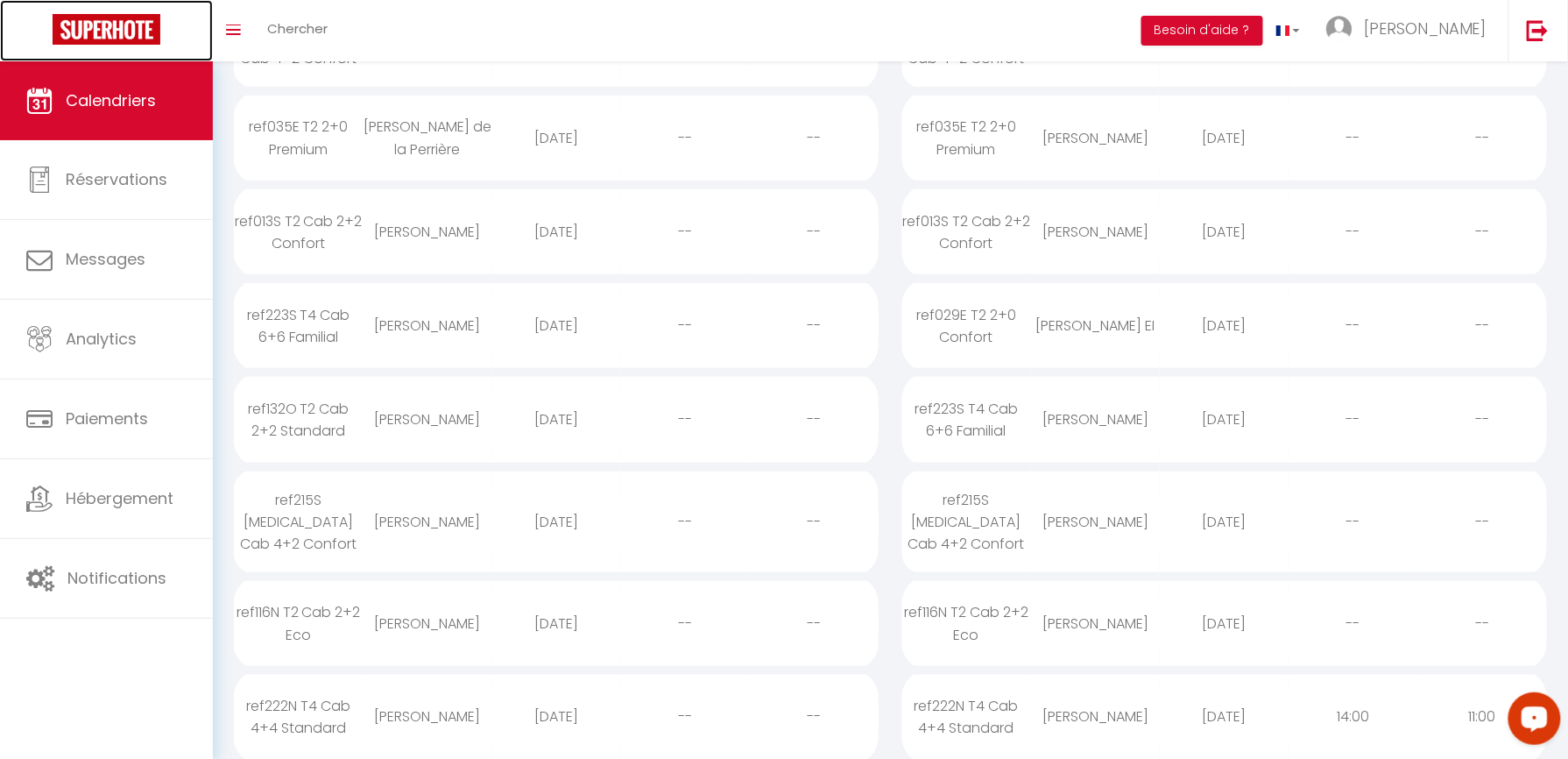
scroll to position [701, 0]
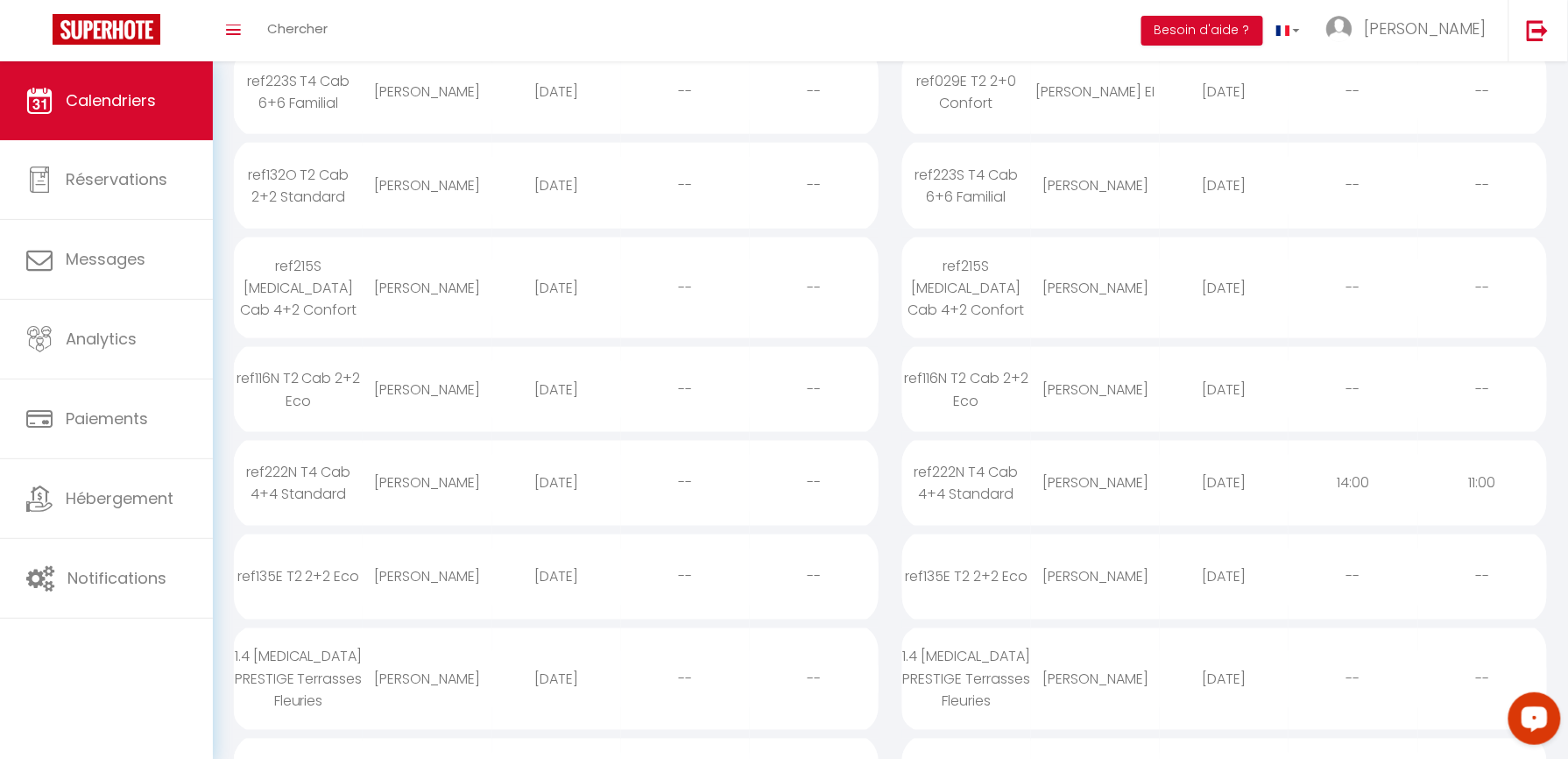
click at [438, 455] on div "[PERSON_NAME]" at bounding box center [426, 483] width 129 height 57
select select "0"
select select "1"
select select
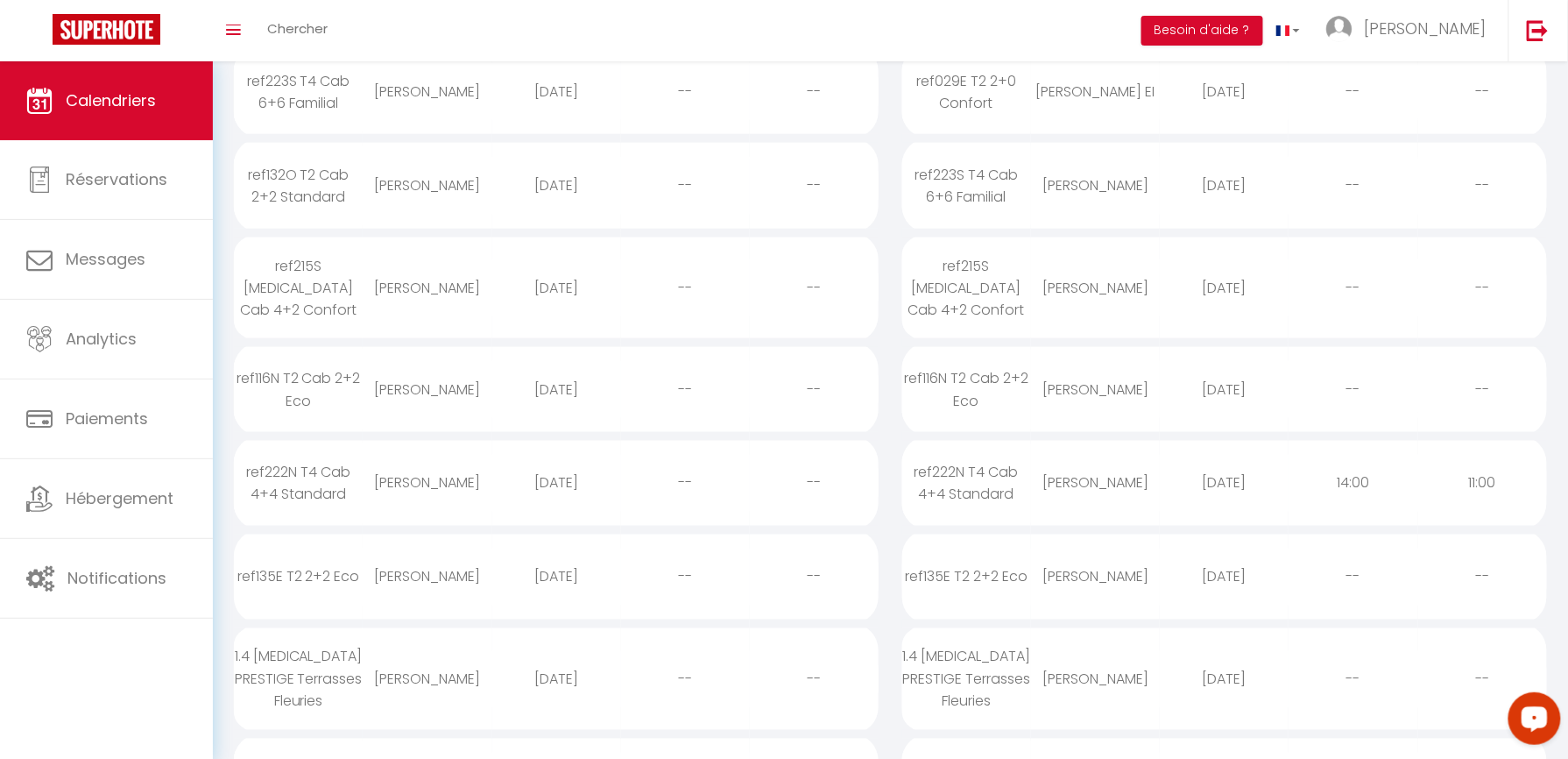
select select
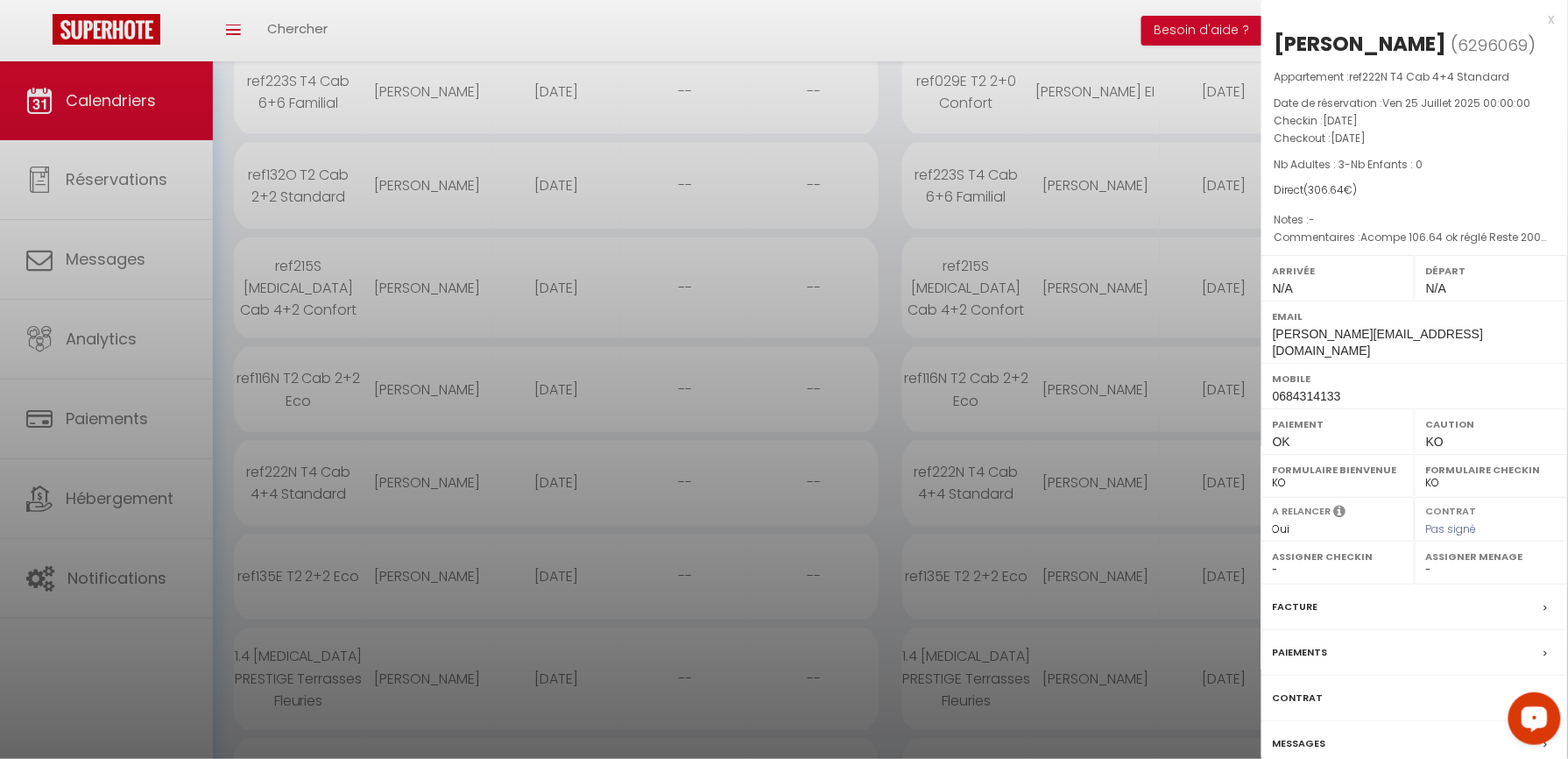
drag, startPoint x: 1390, startPoint y: 196, endPoint x: 1374, endPoint y: 178, distance: 24.1
click at [1374, 178] on div "Appartement : ref222N T4 Cab 4+4 Standard Date de réservation : Ven 25 Juillet …" at bounding box center [1414, 158] width 307 height 178
click at [1413, 196] on div "Direct ( 306.64 €)" at bounding box center [1414, 191] width 281 height 17
click at [1421, 239] on span "Acompe 106.64 ok réglé Reste 200€ à régler sur place" at bounding box center [1411, 249] width 282 height 37
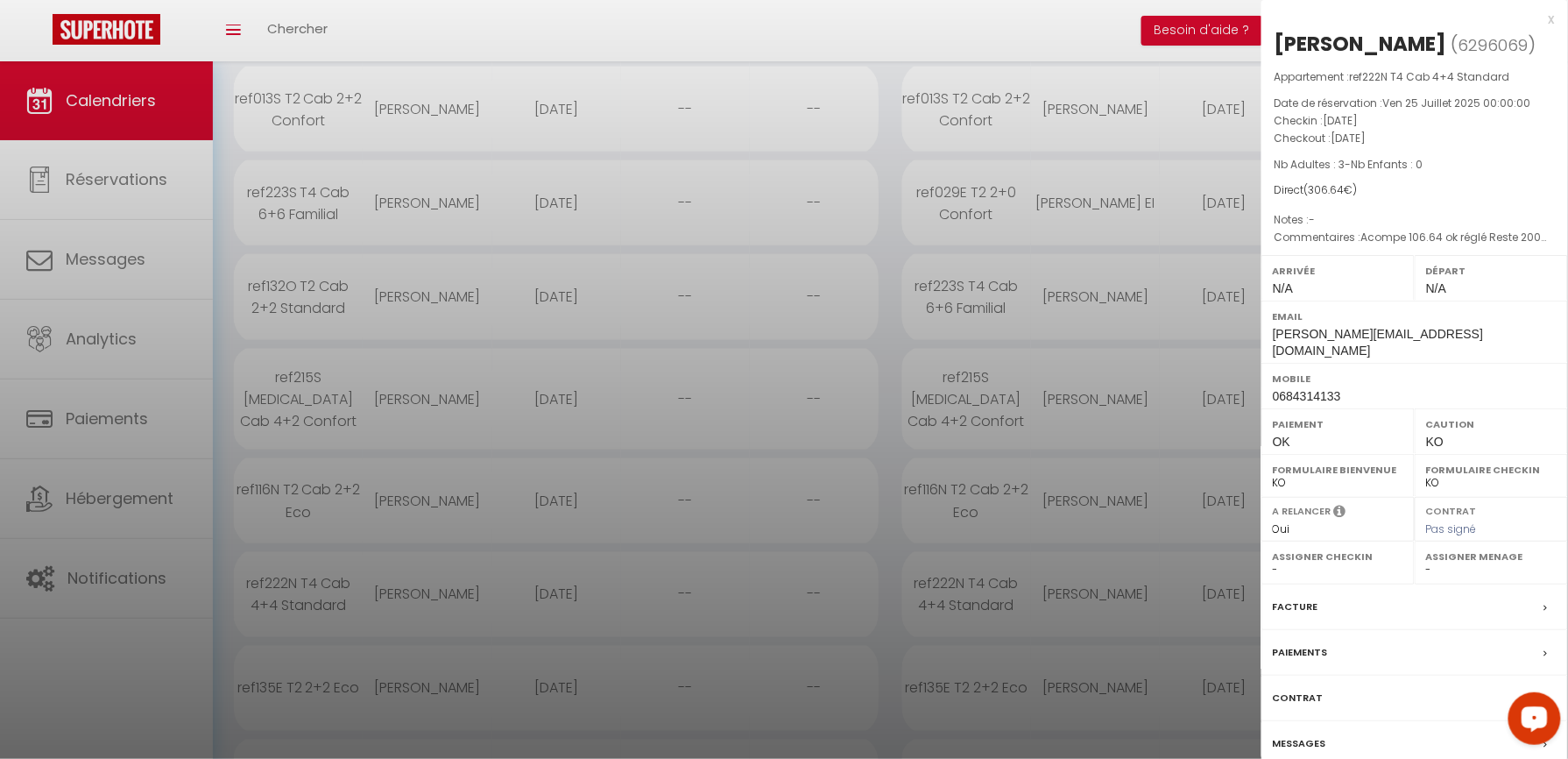
scroll to position [583, 0]
click at [405, 201] on div at bounding box center [784, 380] width 1568 height 759
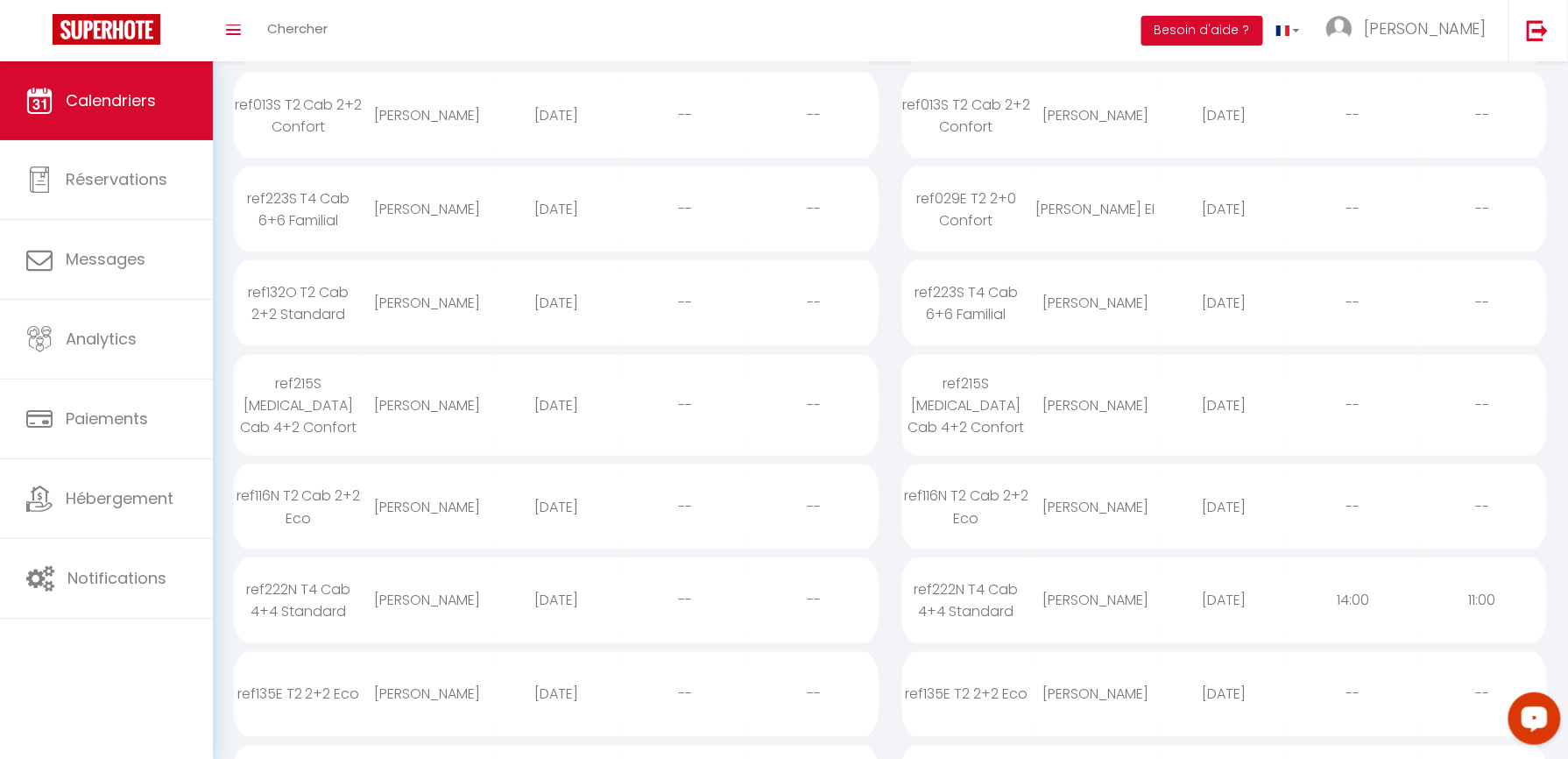
click at [407, 201] on div "[PERSON_NAME]" at bounding box center [426, 209] width 129 height 57
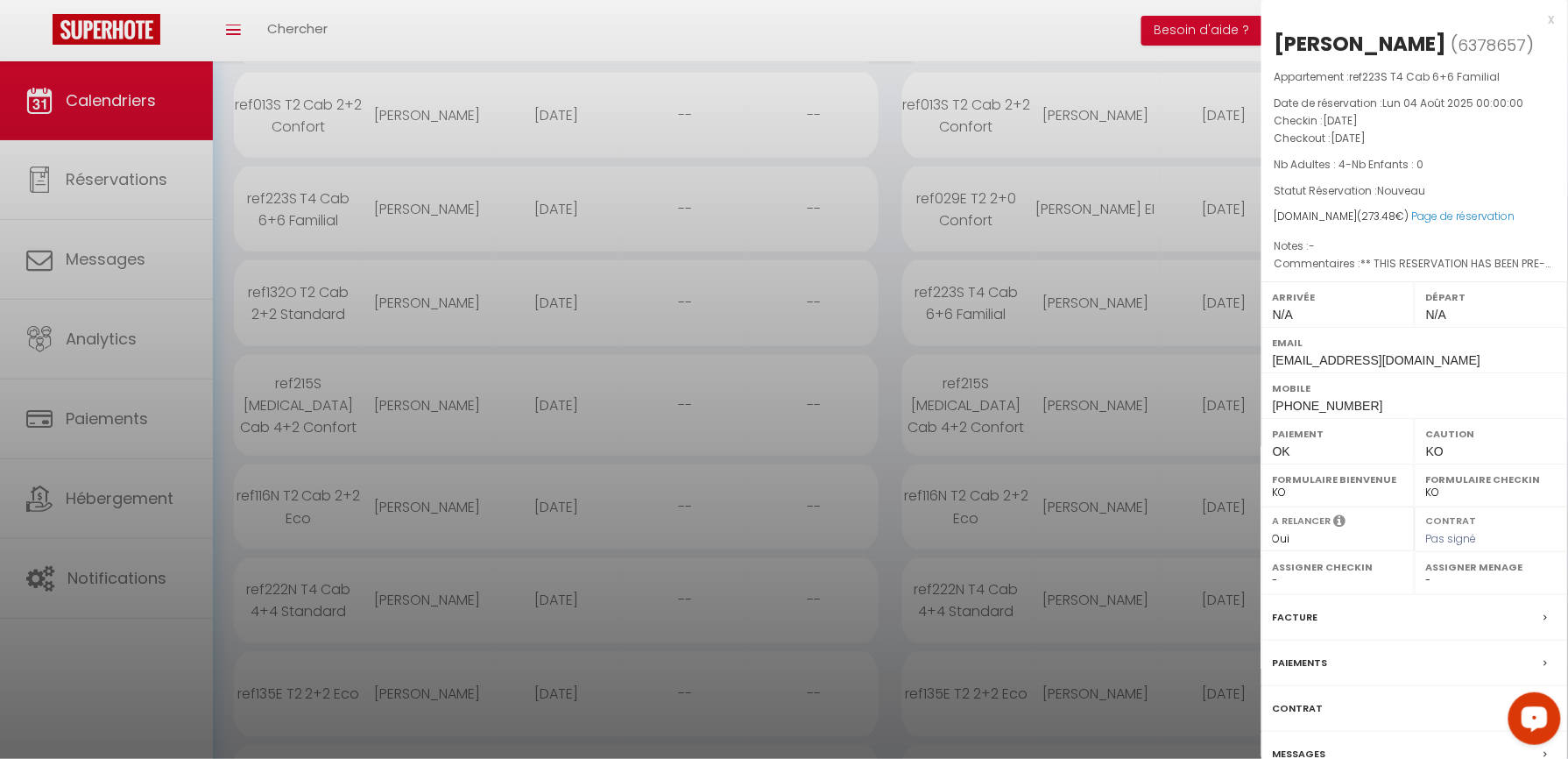
click at [1287, 625] on label "Facture" at bounding box center [1296, 617] width 46 height 19
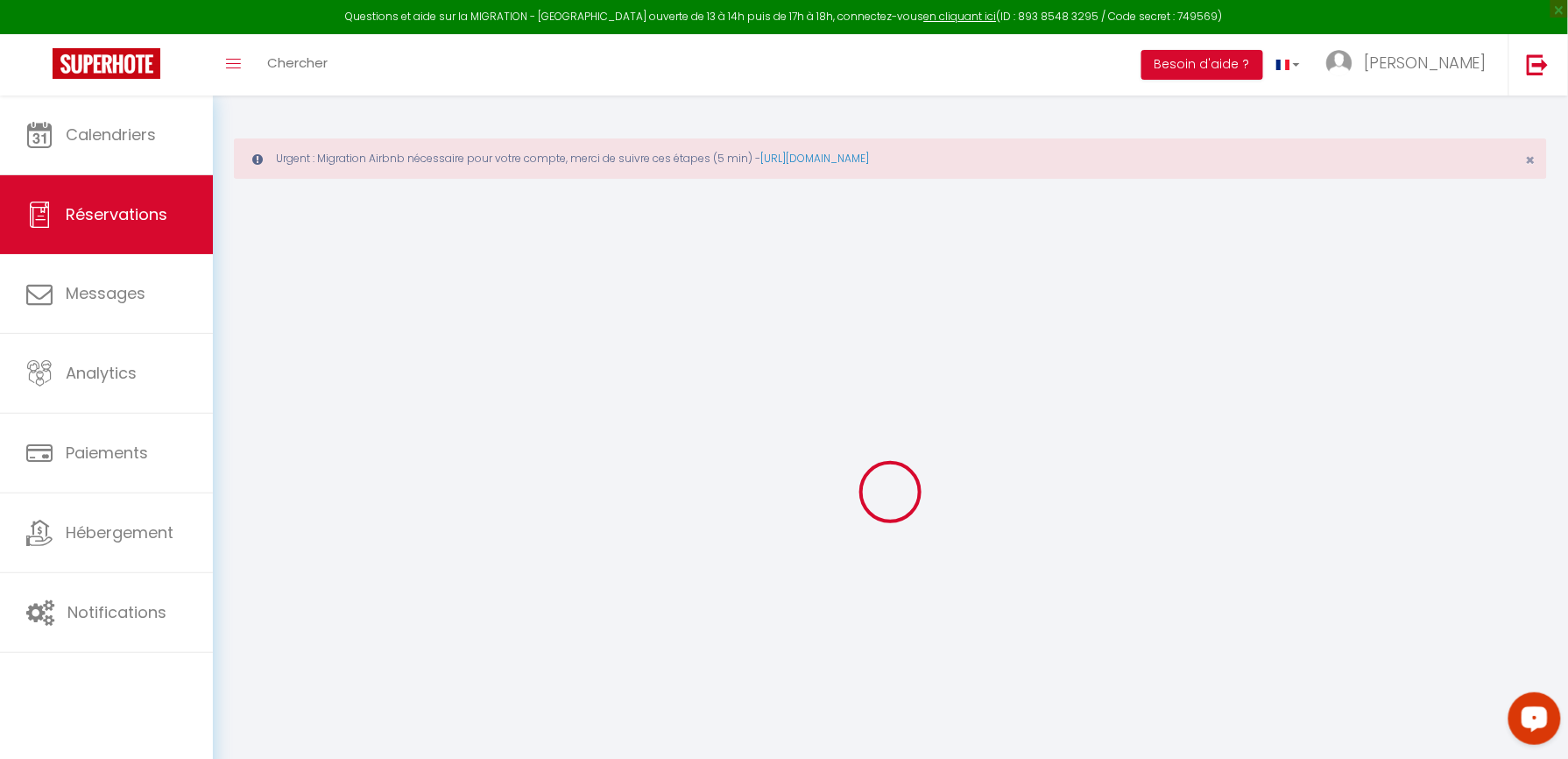
select select
checkbox input "false"
type textarea "** THIS RESERVATION HAS BEEN PRE-PAID ** Reservation has a cancellation grace p…"
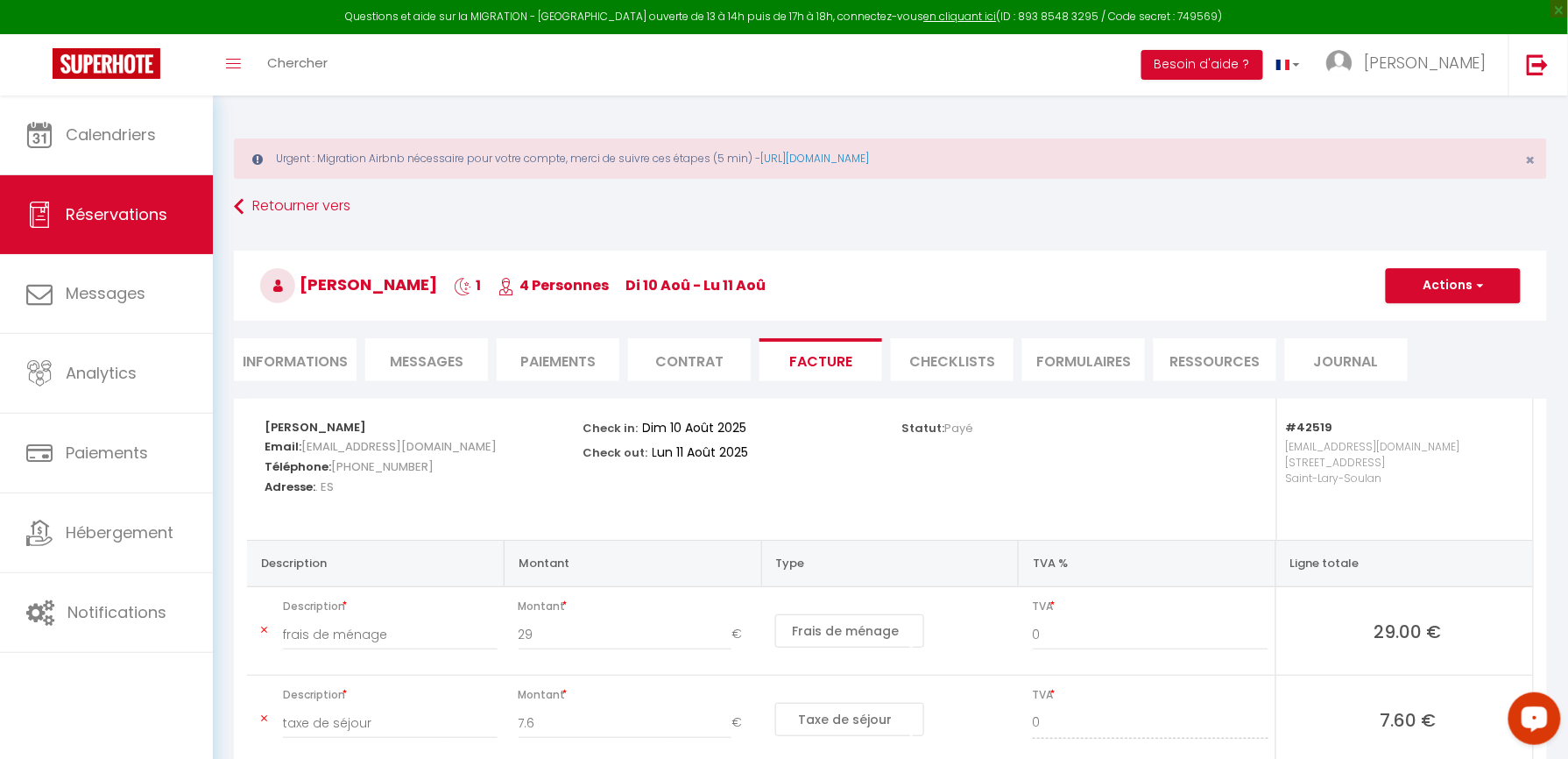
click at [404, 363] on span "Messages" at bounding box center [426, 361] width 73 height 20
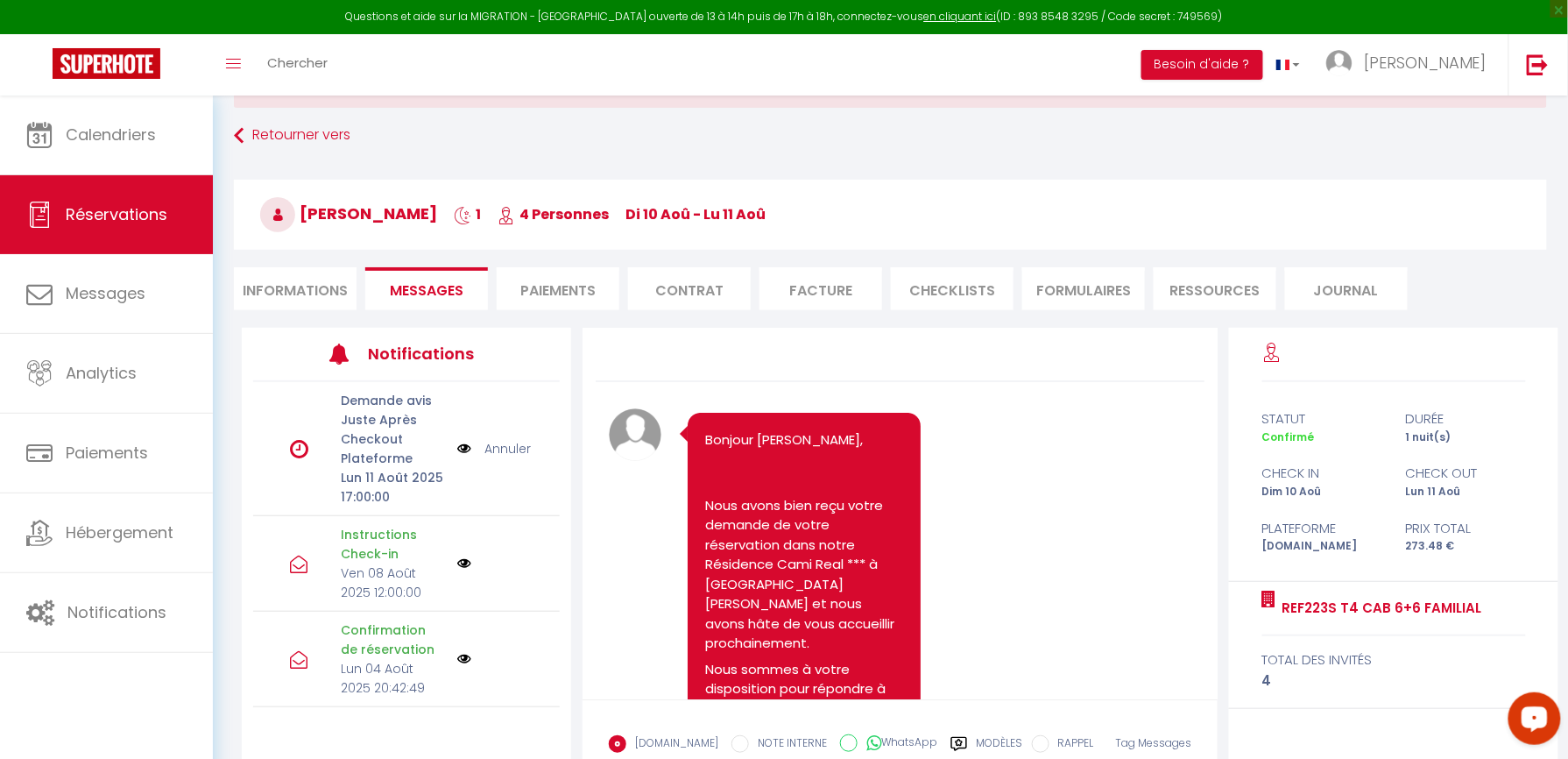
scroll to position [190, 0]
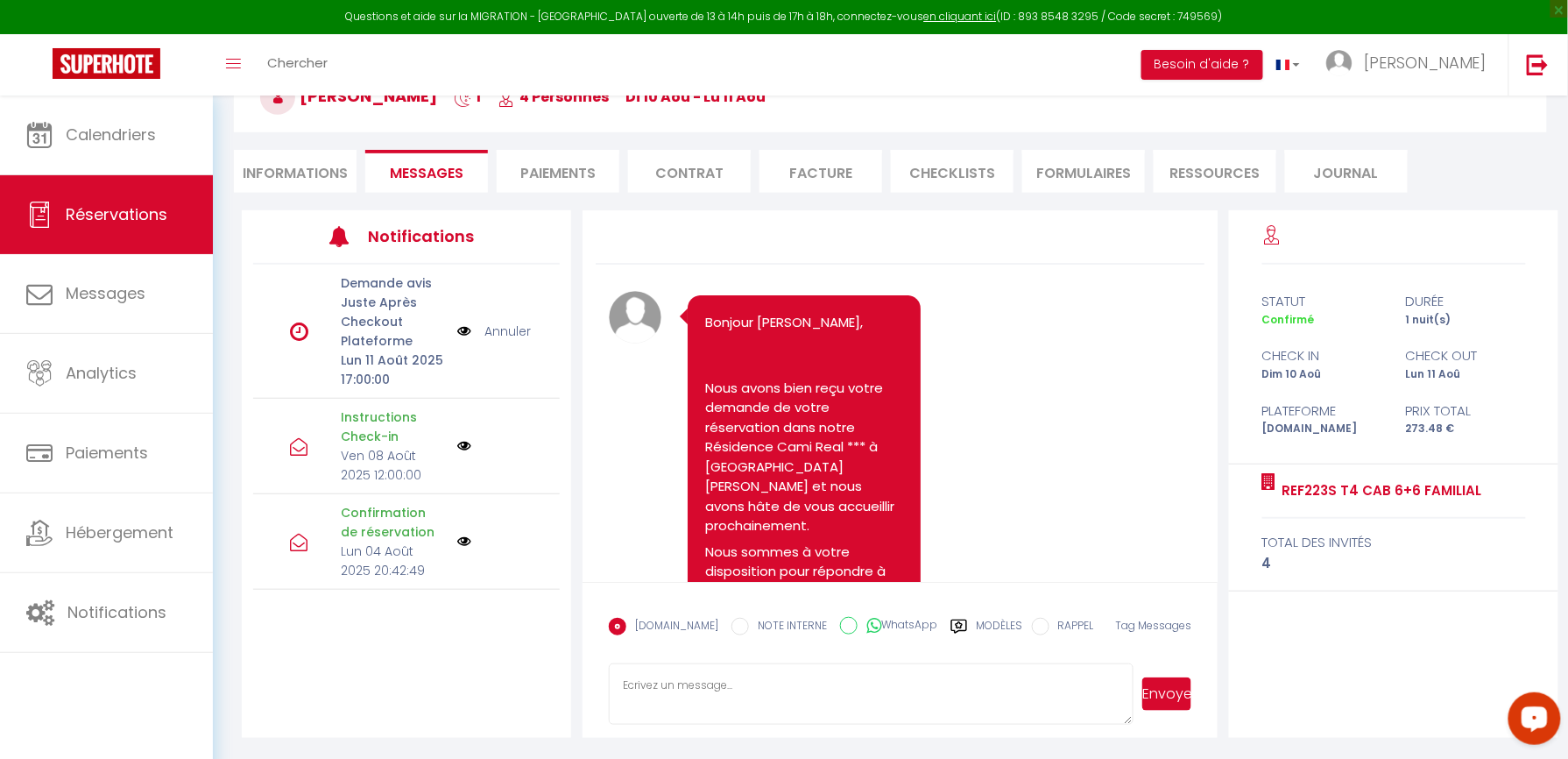
click at [702, 685] on textarea at bounding box center [870, 693] width 525 height 61
paste textarea "Buenos [PERSON_NAME], Estamos deseando [PERSON_NAME], después de las 17h45 el c…"
type textarea "Buenos [PERSON_NAME], Estamos deseando [PERSON_NAME], después de las 17h45 el c…"
